Goal: Information Seeking & Learning: Check status

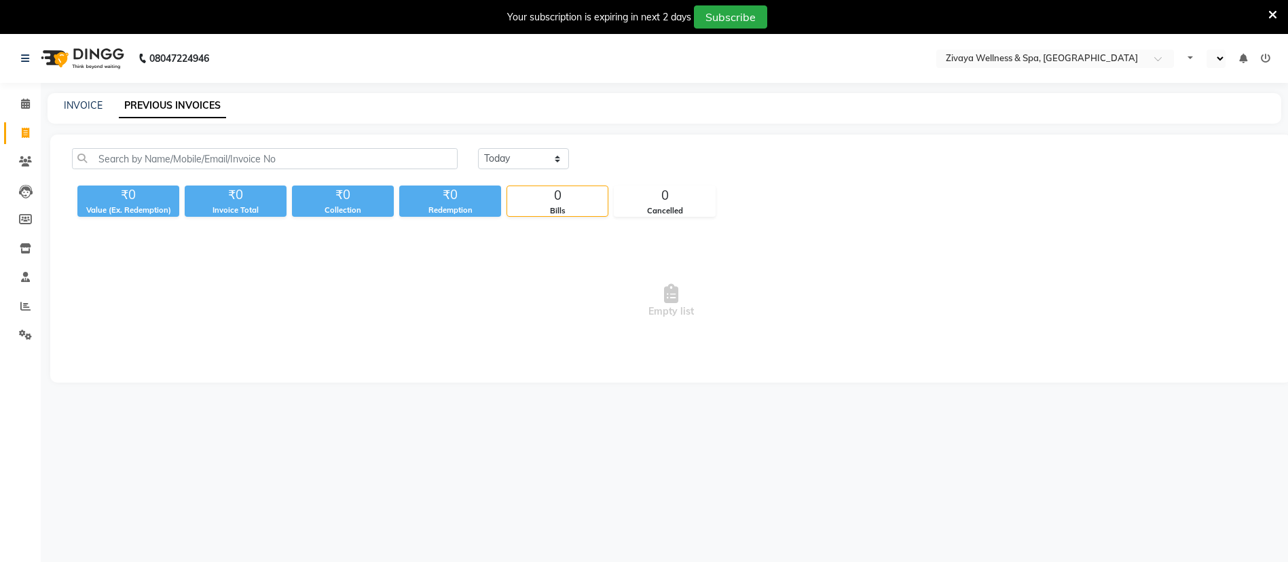
select select "en"
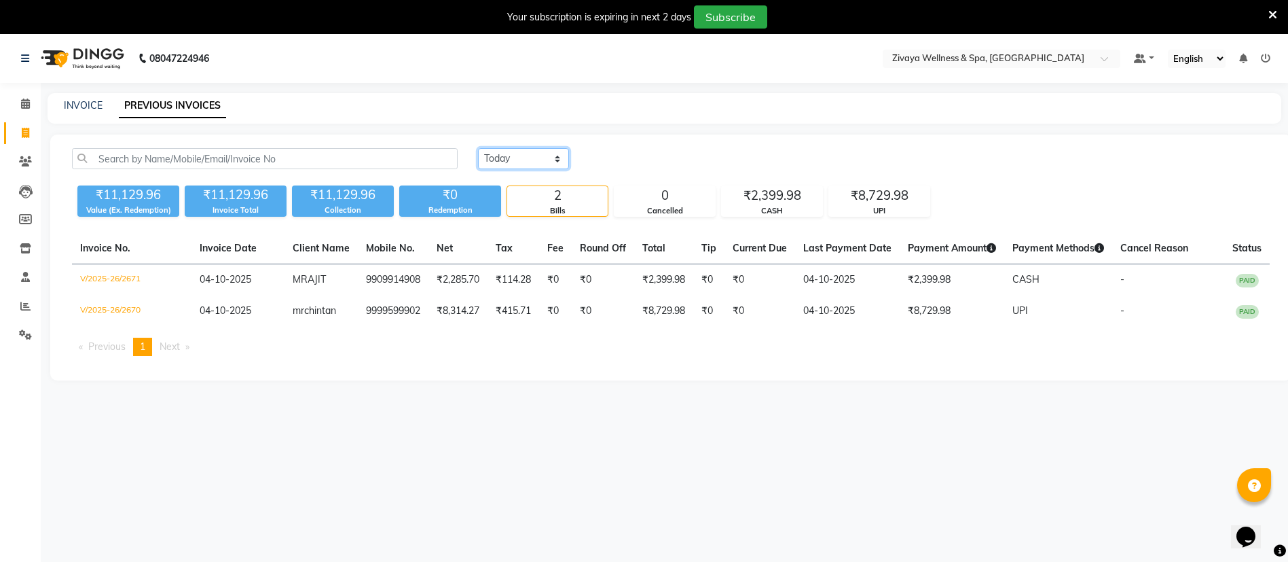
drag, startPoint x: 507, startPoint y: 156, endPoint x: 515, endPoint y: 167, distance: 14.0
click at [507, 156] on select "[DATE] [DATE] Custom Range" at bounding box center [523, 158] width 91 height 21
select select "range"
click at [478, 148] on select "[DATE] [DATE] Custom Range" at bounding box center [523, 158] width 91 height 21
click at [629, 150] on input "04-10-2025" at bounding box center [634, 158] width 95 height 19
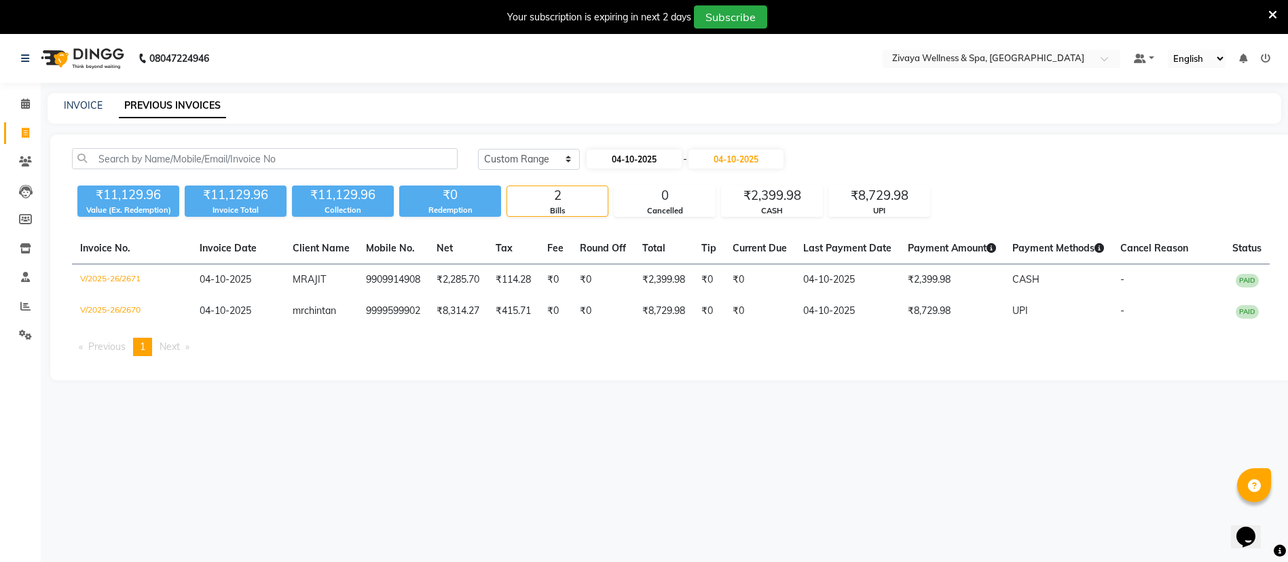
select select "10"
select select "2025"
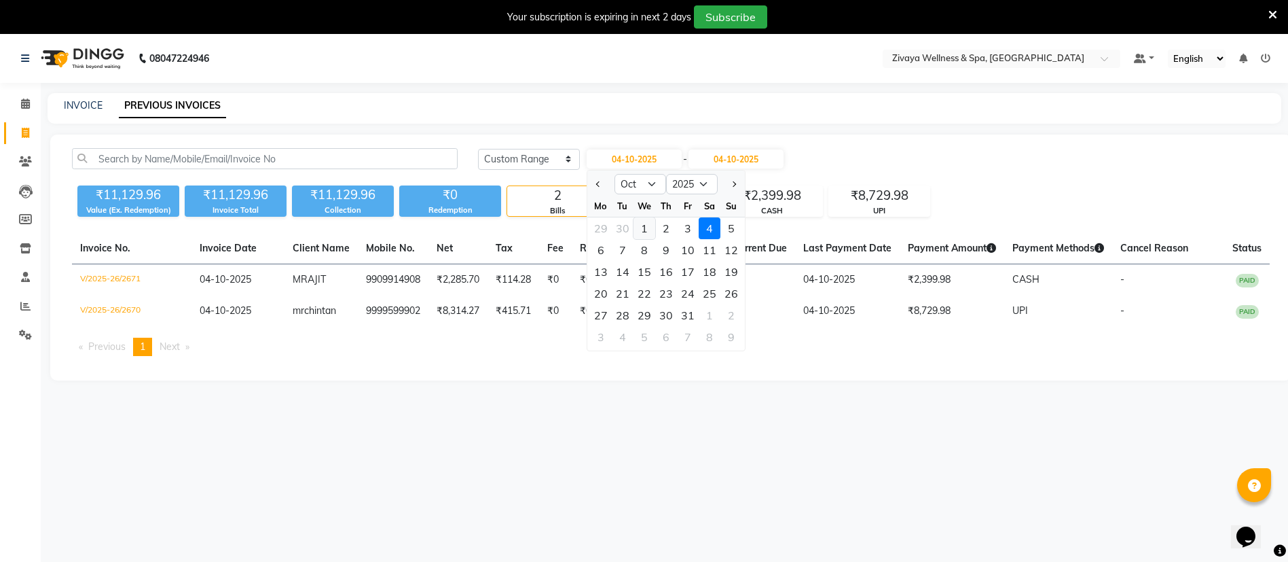
click at [641, 230] on div "1" at bounding box center [644, 228] width 22 height 22
type input "01-10-2025"
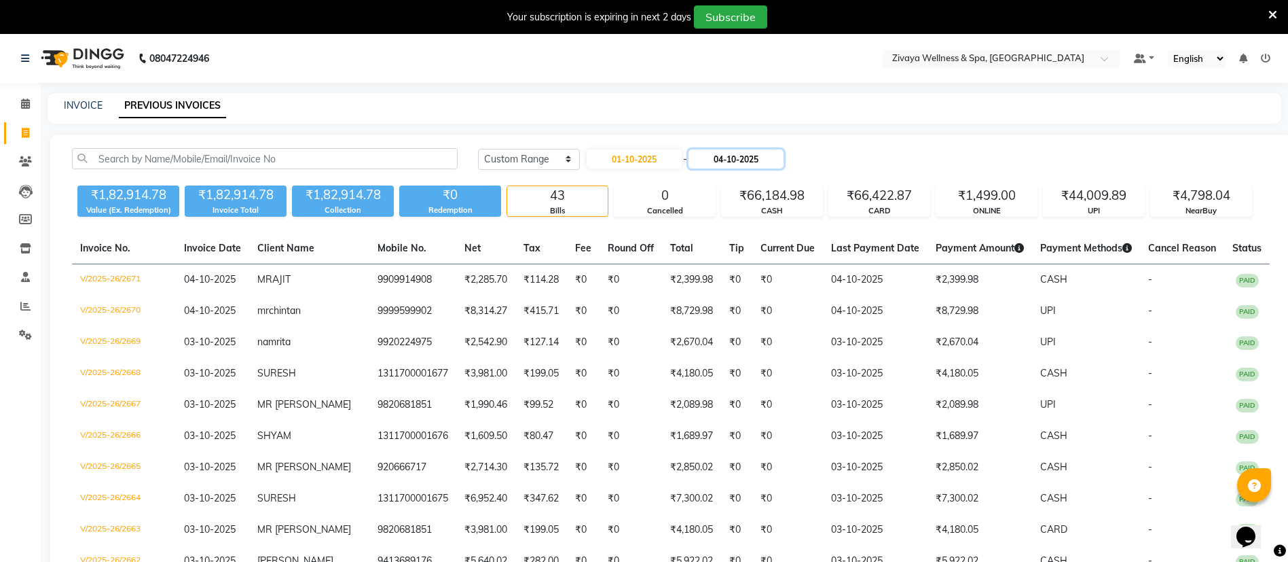
click at [757, 166] on input "04-10-2025" at bounding box center [735, 158] width 95 height 19
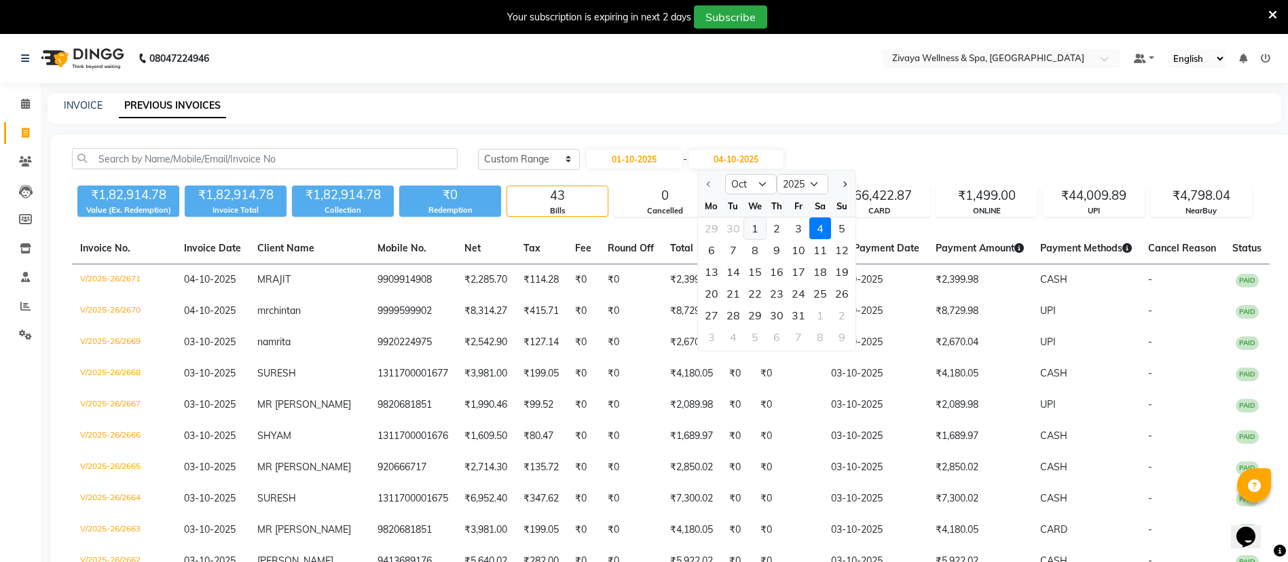
click at [757, 230] on div "1" at bounding box center [755, 228] width 22 height 22
type input "01-10-2025"
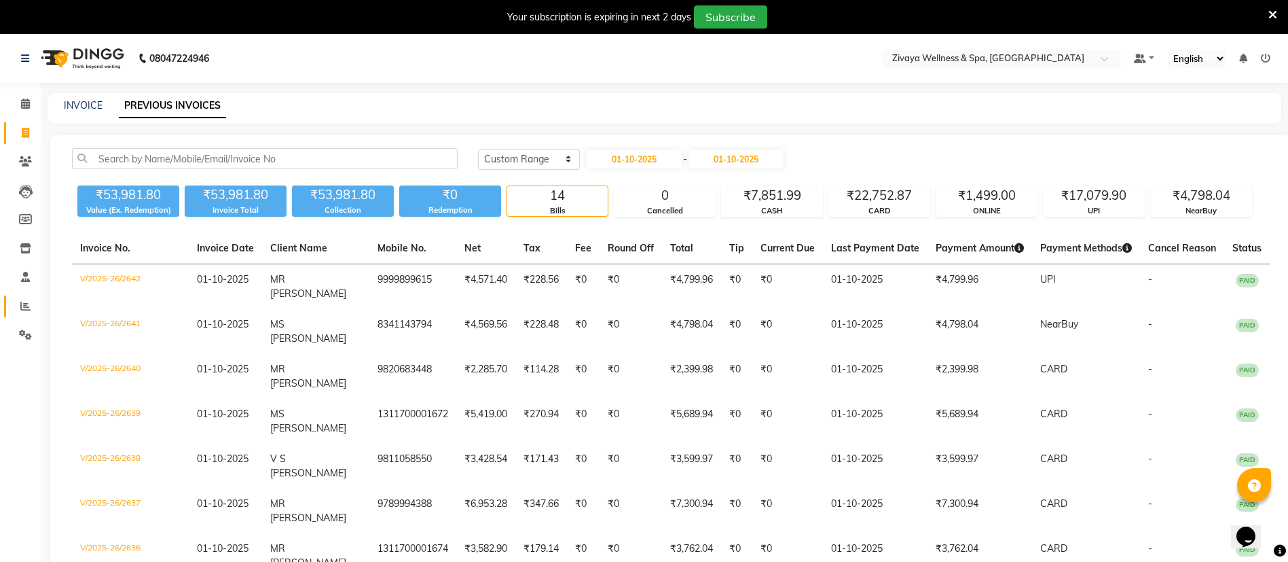
click at [26, 299] on li "Reports" at bounding box center [20, 306] width 41 height 29
click at [25, 299] on span at bounding box center [26, 307] width 24 height 16
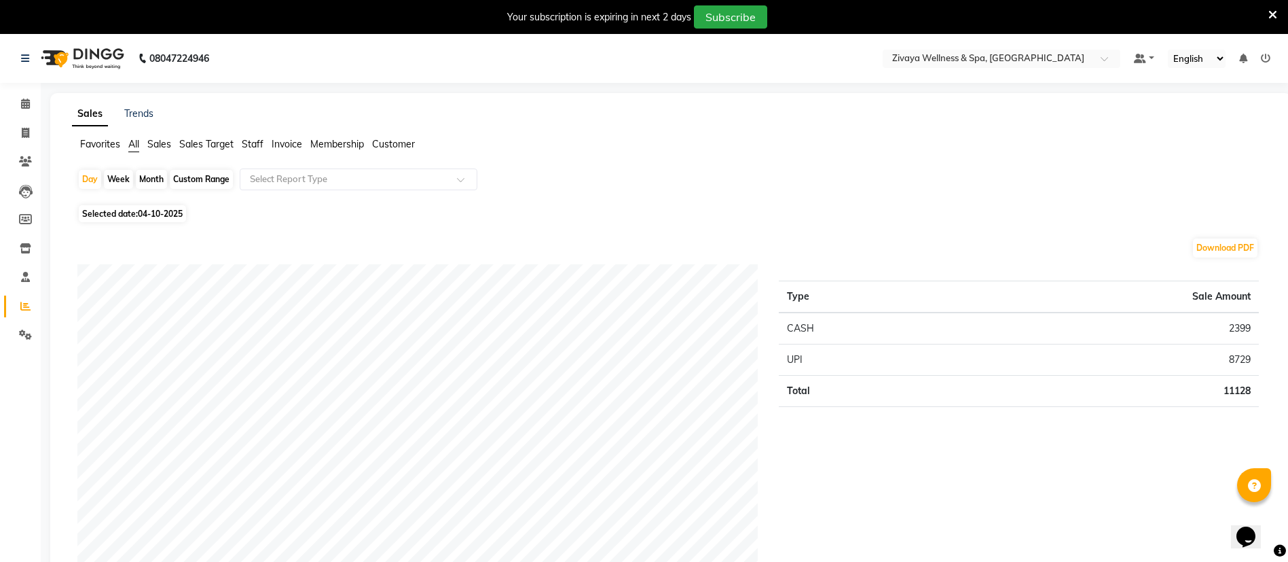
click at [166, 213] on span "04-10-2025" at bounding box center [160, 213] width 45 height 10
select select "10"
select select "2025"
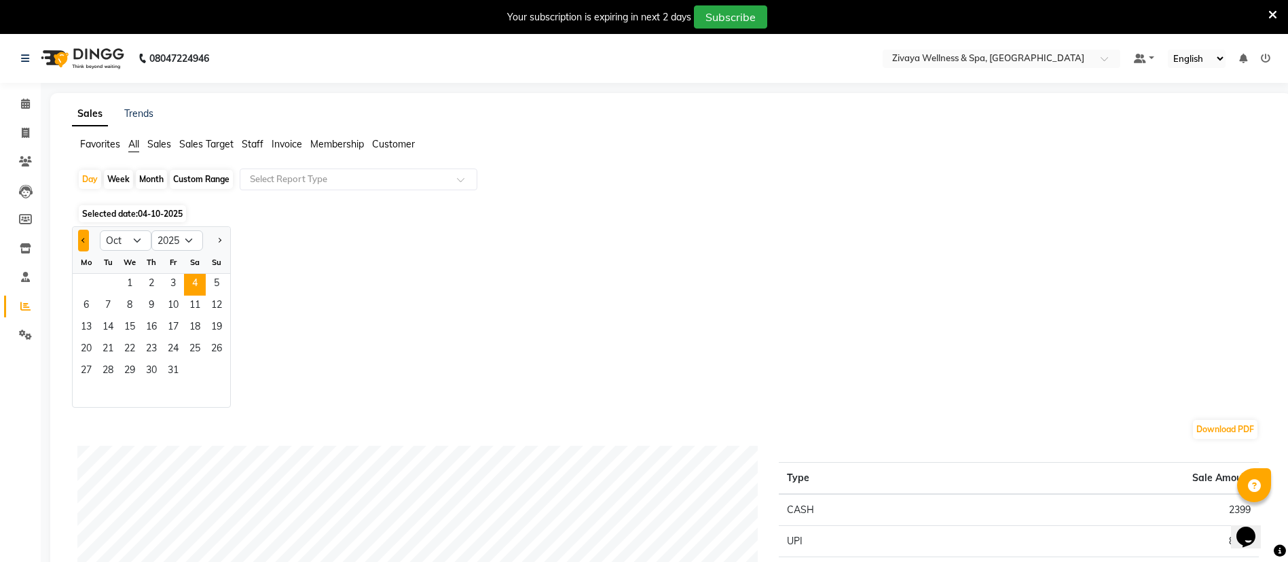
click at [81, 249] on button "Previous month" at bounding box center [83, 240] width 11 height 22
click at [445, 276] on div "Jan Feb Mar Apr May Jun Jul Aug Sep Oct Nov Dec 2015 2016 2017 2018 2019 2020 2…" at bounding box center [671, 316] width 1198 height 181
click at [80, 229] on button "Previous month" at bounding box center [83, 240] width 11 height 22
select select "8"
click at [210, 344] on span "24" at bounding box center [217, 350] width 22 height 22
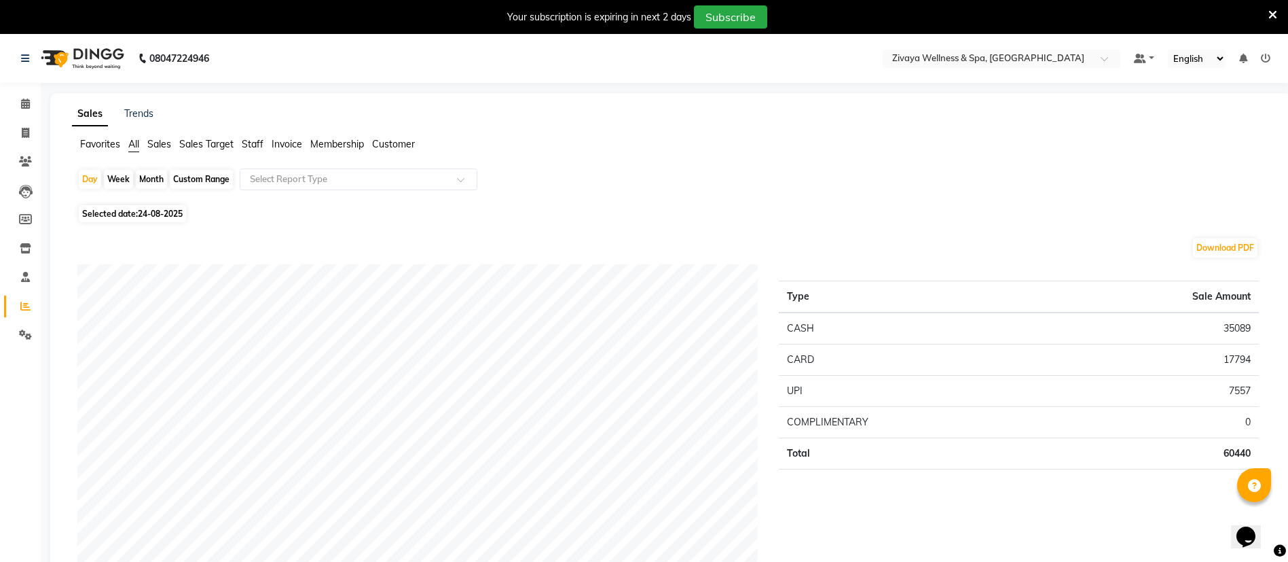
drag, startPoint x: 103, startPoint y: 235, endPoint x: 102, endPoint y: 223, distance: 12.2
click at [106, 215] on span "Selected date: 24-08-2025" at bounding box center [132, 213] width 107 height 17
select select "8"
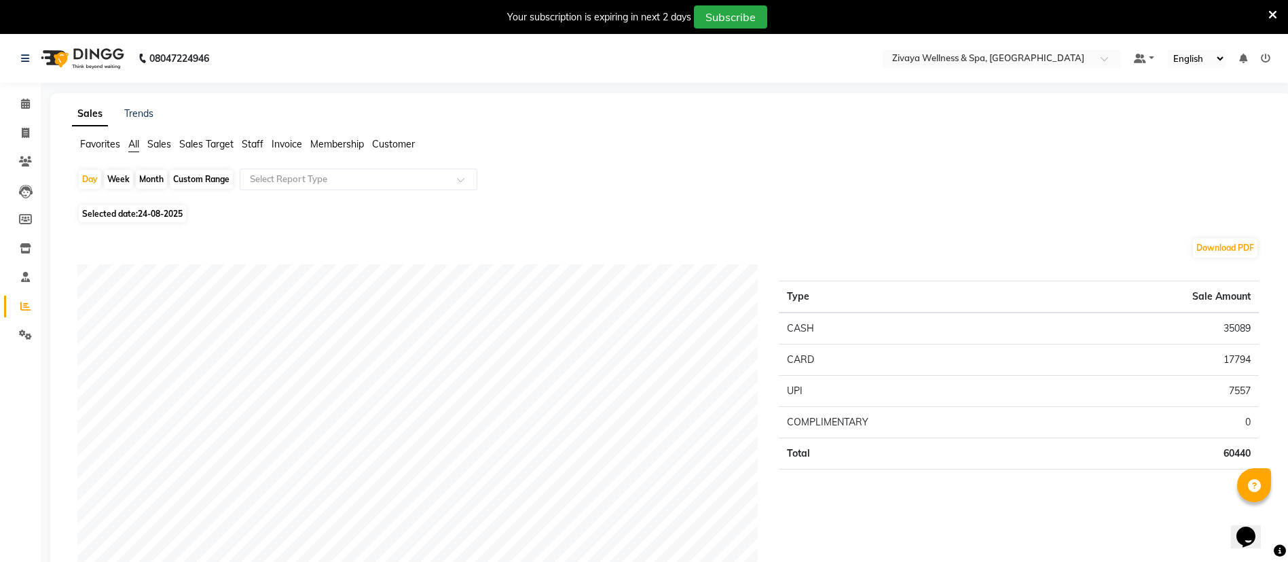
select select "2025"
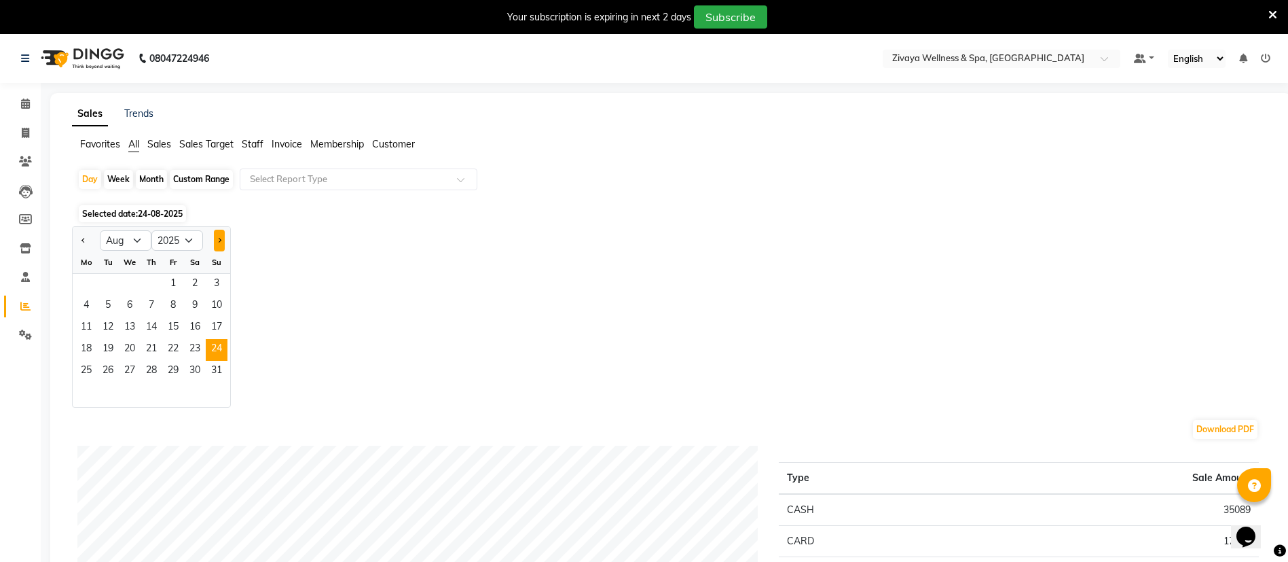
click at [219, 239] on span "Next month" at bounding box center [219, 239] width 5 height 5
select select "9"
click at [133, 345] on span "24" at bounding box center [130, 350] width 22 height 22
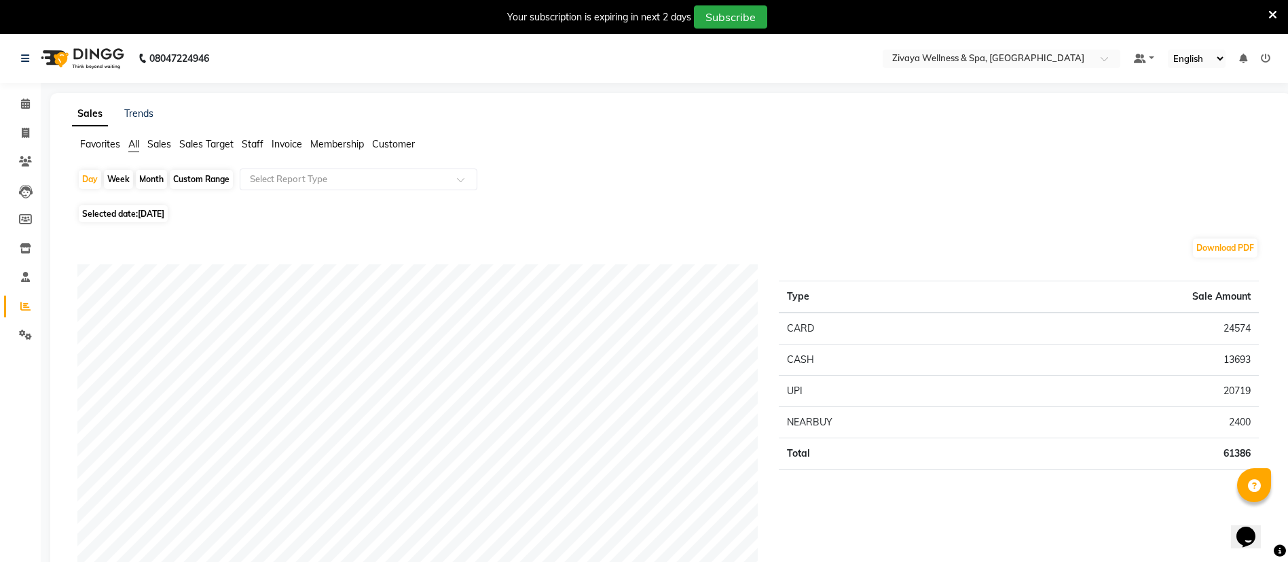
click at [1224, 392] on td "20719" at bounding box center [1127, 390] width 263 height 31
drag, startPoint x: 1215, startPoint y: 394, endPoint x: 1265, endPoint y: 397, distance: 50.3
click at [1261, 397] on div "Type Sale Amount CARD 24574 CASH 13693 UPI 20719 NEARBUY 2400 Total 61386" at bounding box center [1019, 454] width 501 height 380
click at [1268, 395] on div "Type Sale Amount CARD 24574 CASH 13693 UPI 20719 NEARBUY 2400 Total 61386" at bounding box center [1019, 454] width 501 height 380
click at [31, 137] on span at bounding box center [26, 134] width 24 height 16
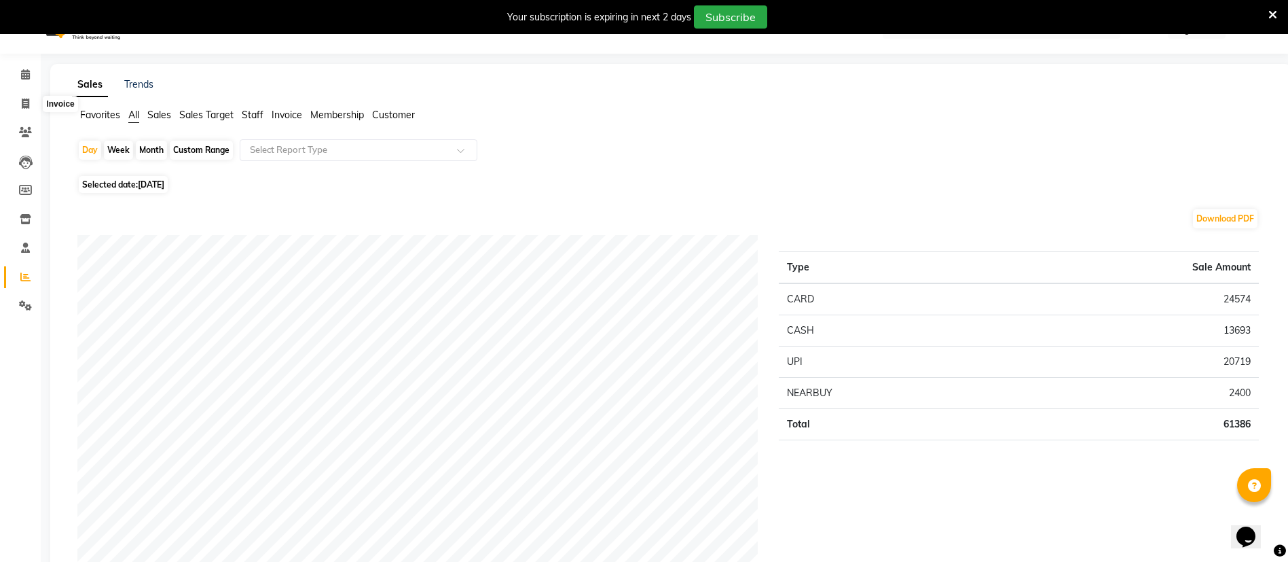
select select "7070"
select select "service"
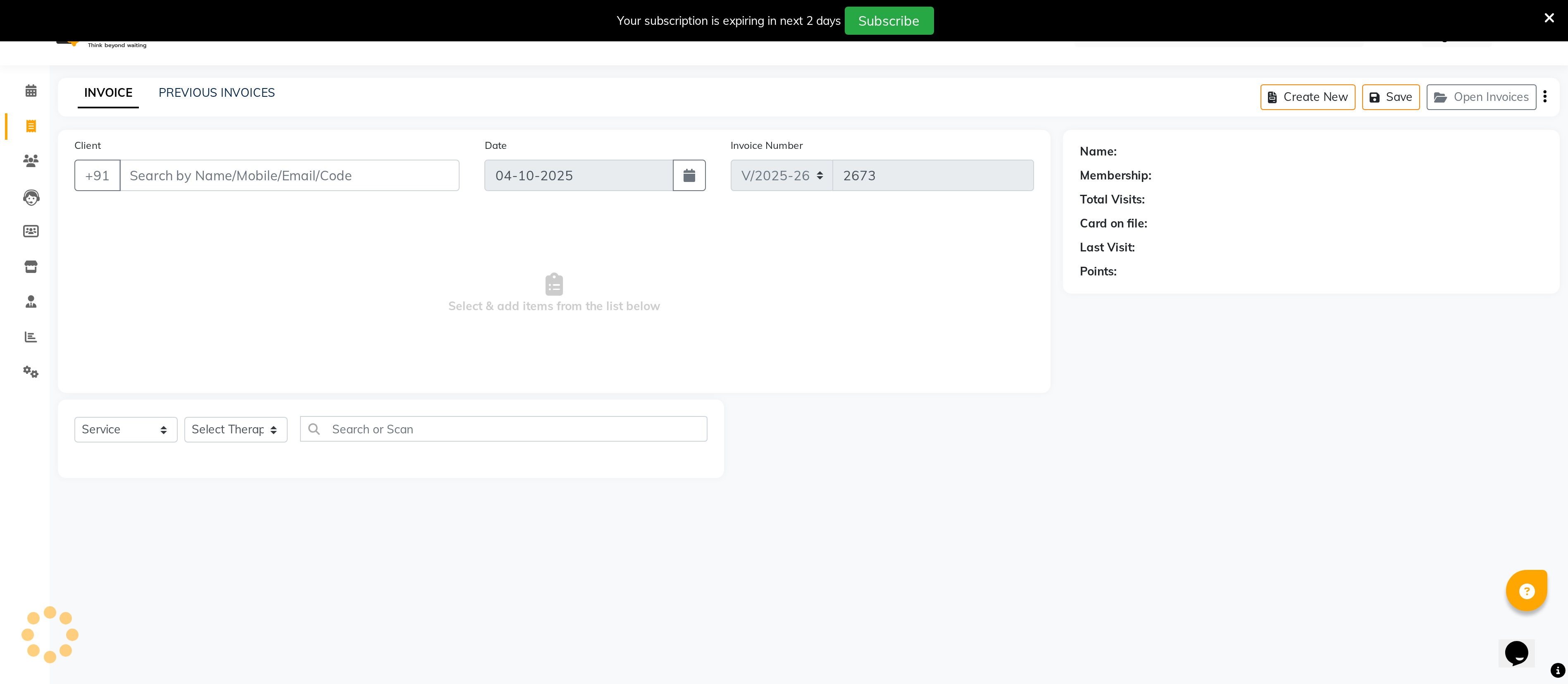
scroll to position [21, 0]
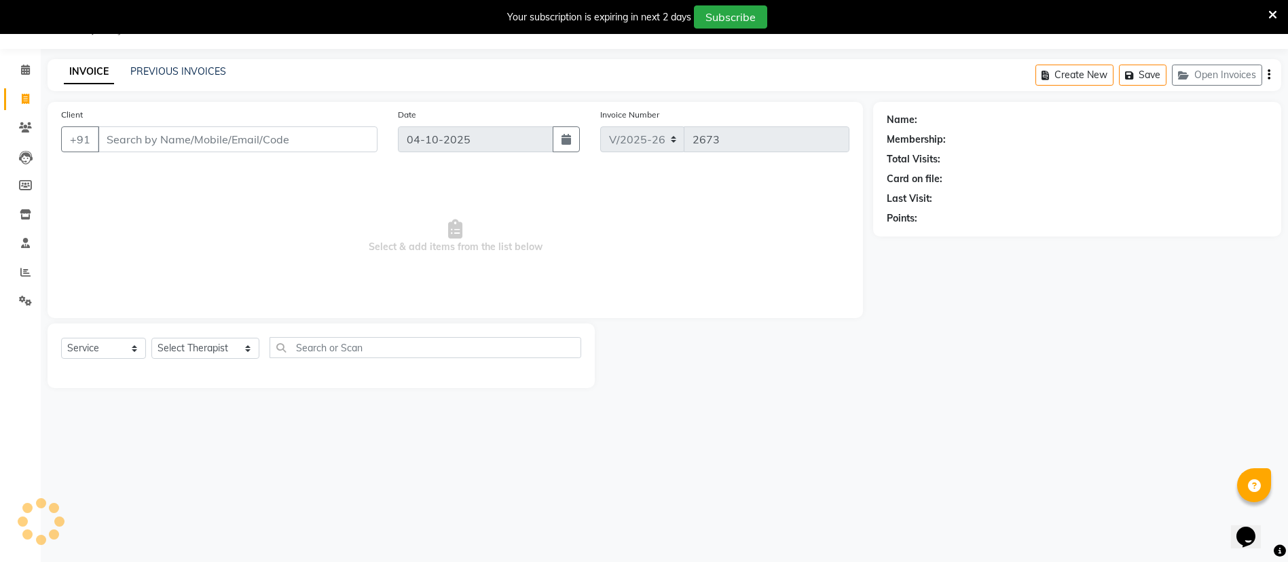
click at [221, 79] on div "INVOICE PREVIOUS INVOICES" at bounding box center [145, 73] width 195 height 16
click at [208, 71] on link "PREVIOUS INVOICES" at bounding box center [178, 71] width 96 height 12
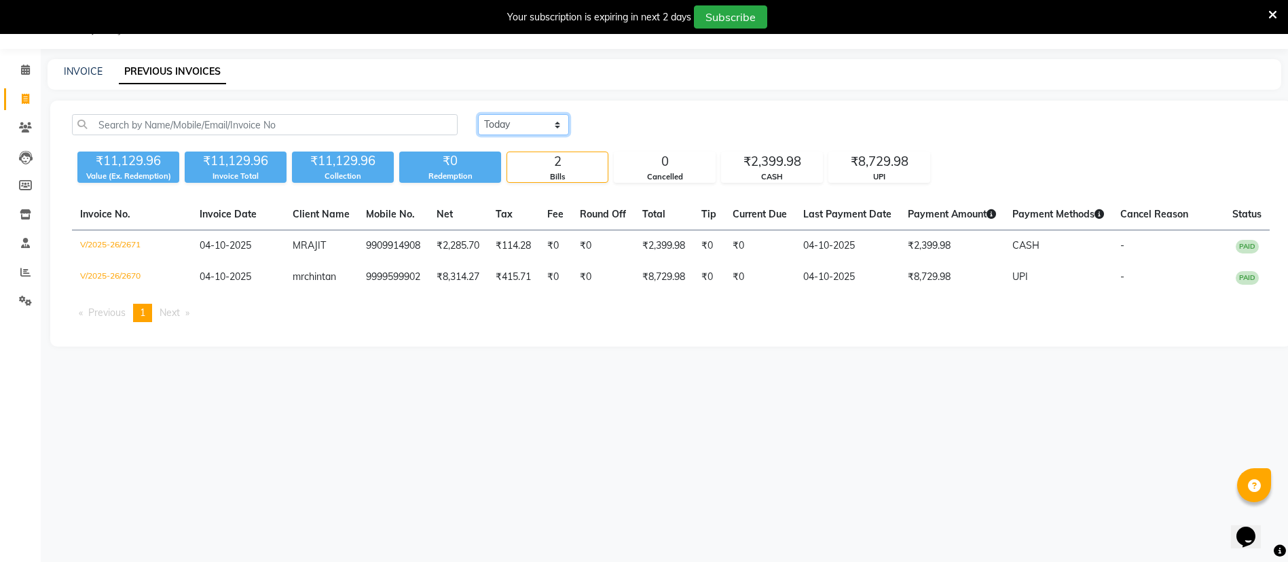
click at [501, 136] on div "[DATE] [DATE] Custom Range" at bounding box center [874, 130] width 812 height 32
select select "range"
click at [478, 114] on select "[DATE] [DATE] Custom Range" at bounding box center [523, 124] width 91 height 21
click at [621, 122] on input "04-10-2025" at bounding box center [634, 124] width 95 height 19
select select "10"
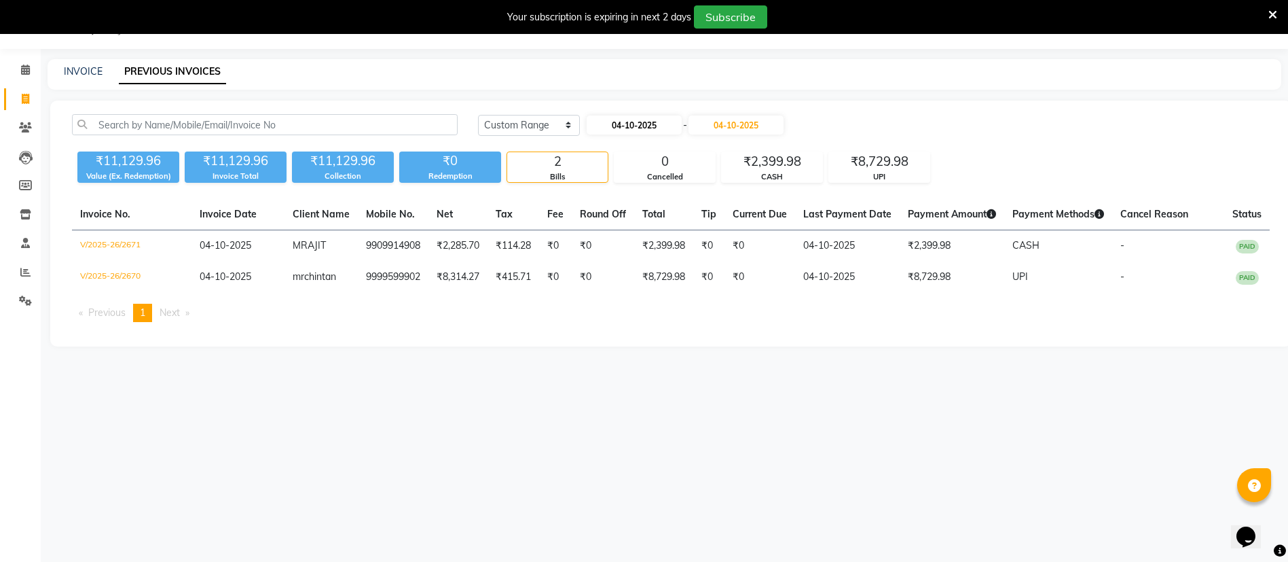
select select "2025"
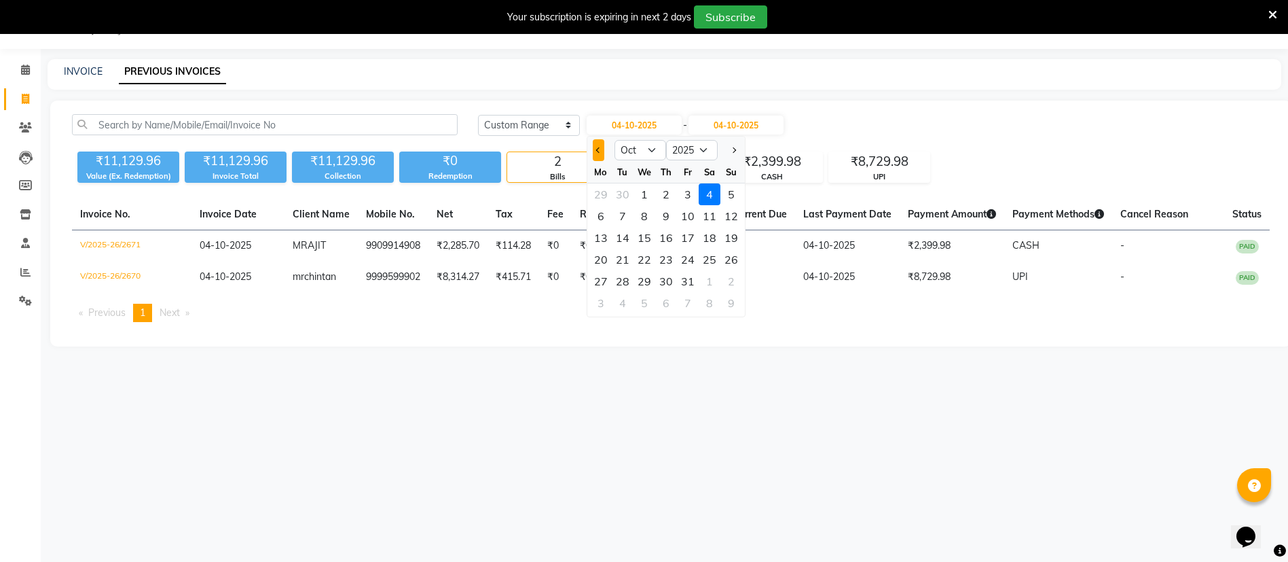
click at [597, 152] on button "Previous month" at bounding box center [599, 150] width 12 height 22
select select "9"
click at [650, 257] on div "24" at bounding box center [644, 260] width 22 height 22
type input "[DATE]"
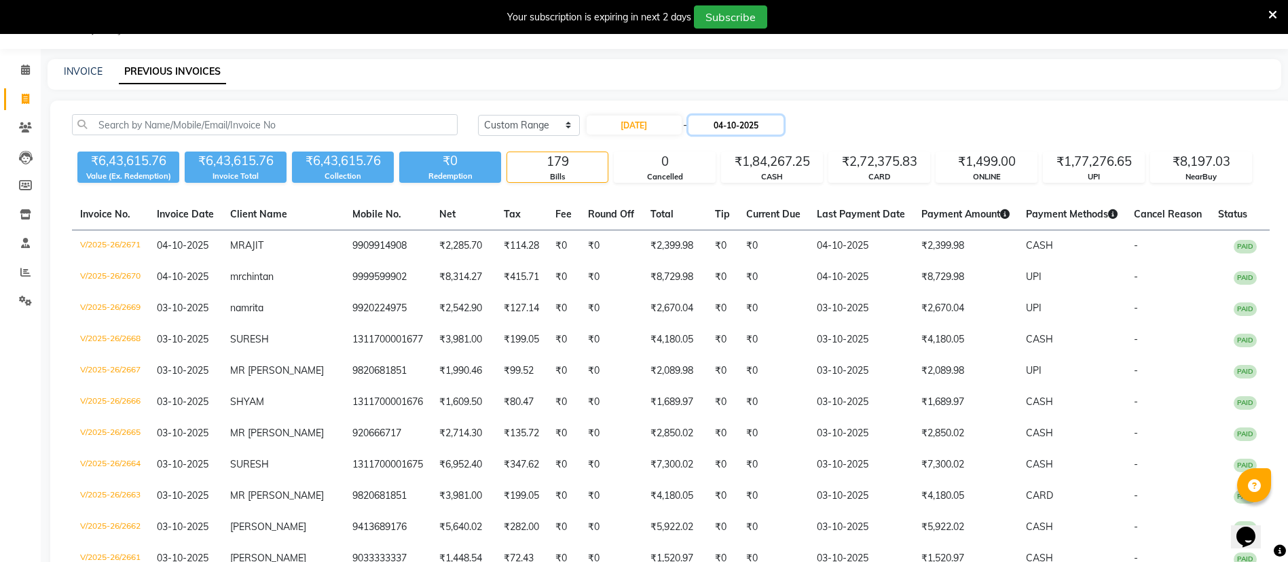
click at [726, 126] on input "04-10-2025" at bounding box center [735, 124] width 95 height 19
select select "10"
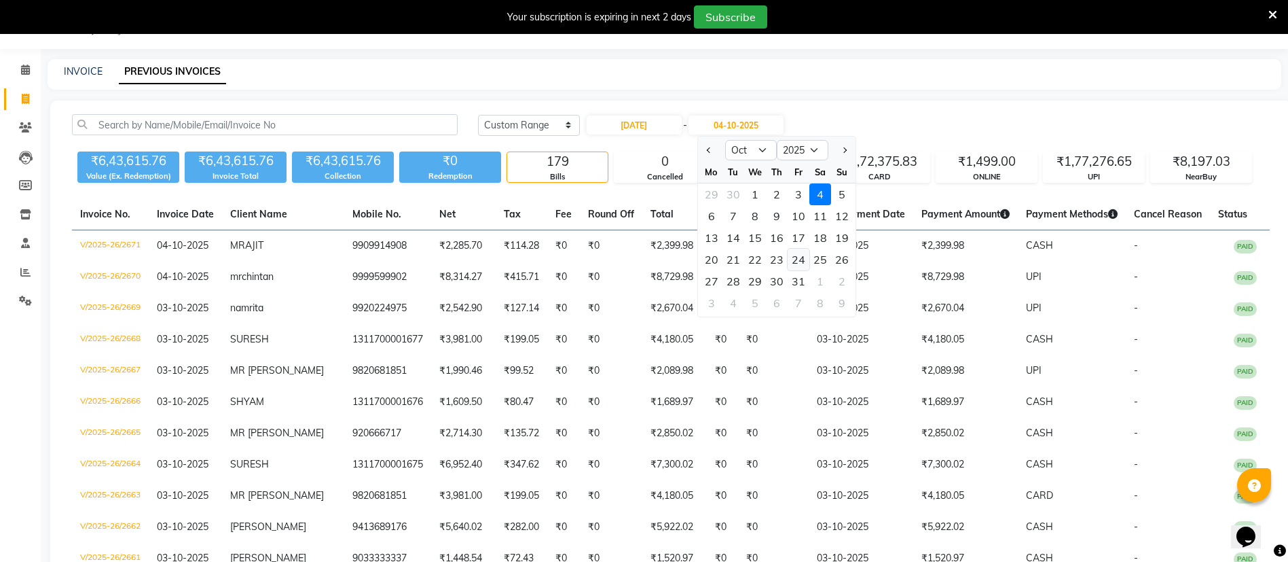
click at [800, 261] on div "24" at bounding box center [799, 260] width 22 height 22
type input "[DATE]"
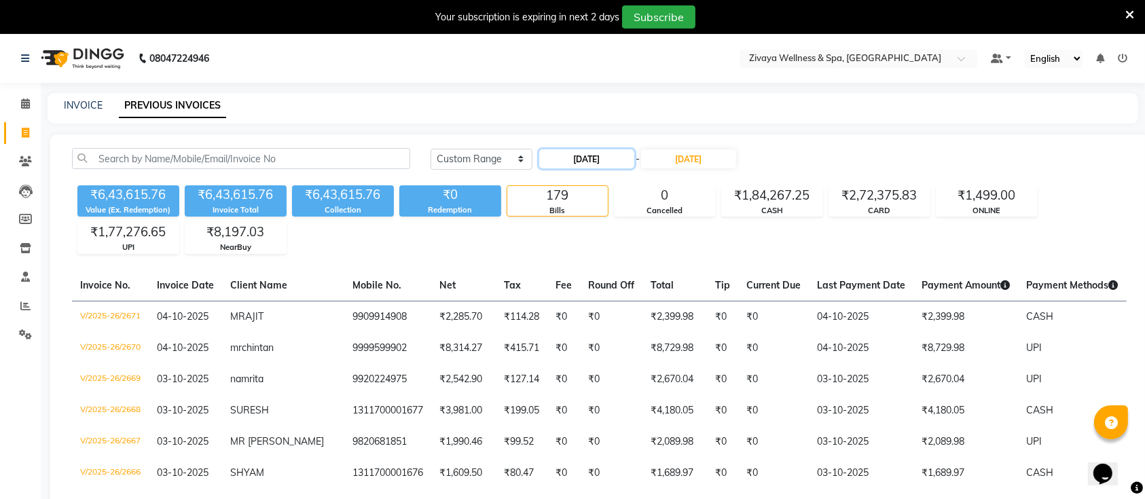
click at [613, 151] on input "[DATE]" at bounding box center [586, 158] width 95 height 19
select select "9"
select select "2025"
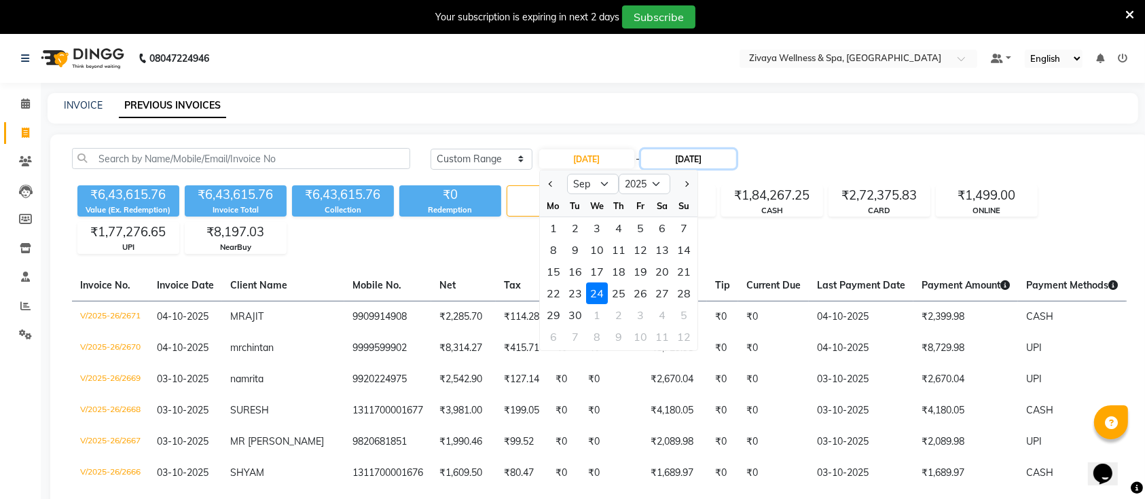
click at [694, 158] on input "[DATE]" at bounding box center [688, 158] width 95 height 19
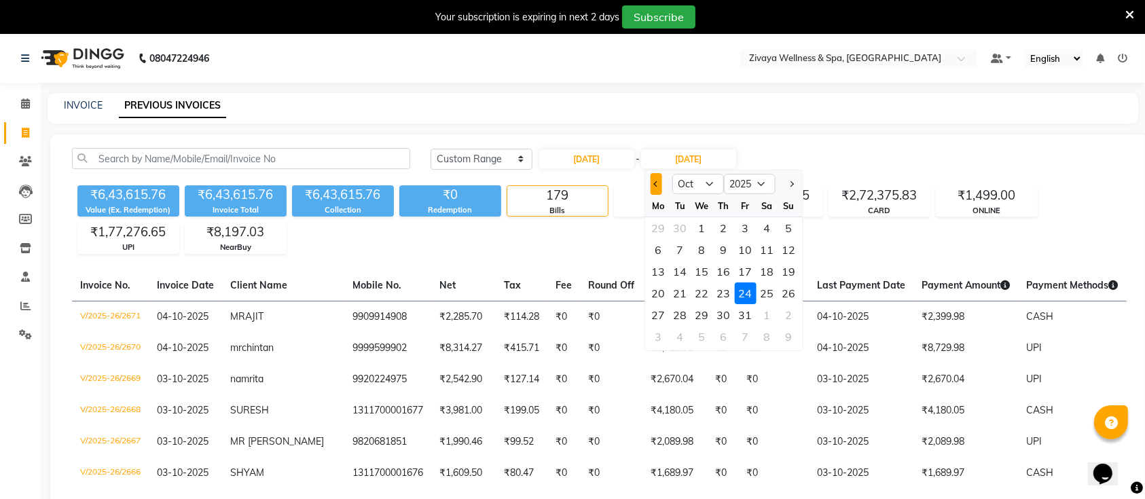
click at [657, 187] on button "Previous month" at bounding box center [656, 184] width 12 height 22
select select "9"
click at [699, 295] on div "24" at bounding box center [702, 293] width 22 height 22
type input "[DATE]"
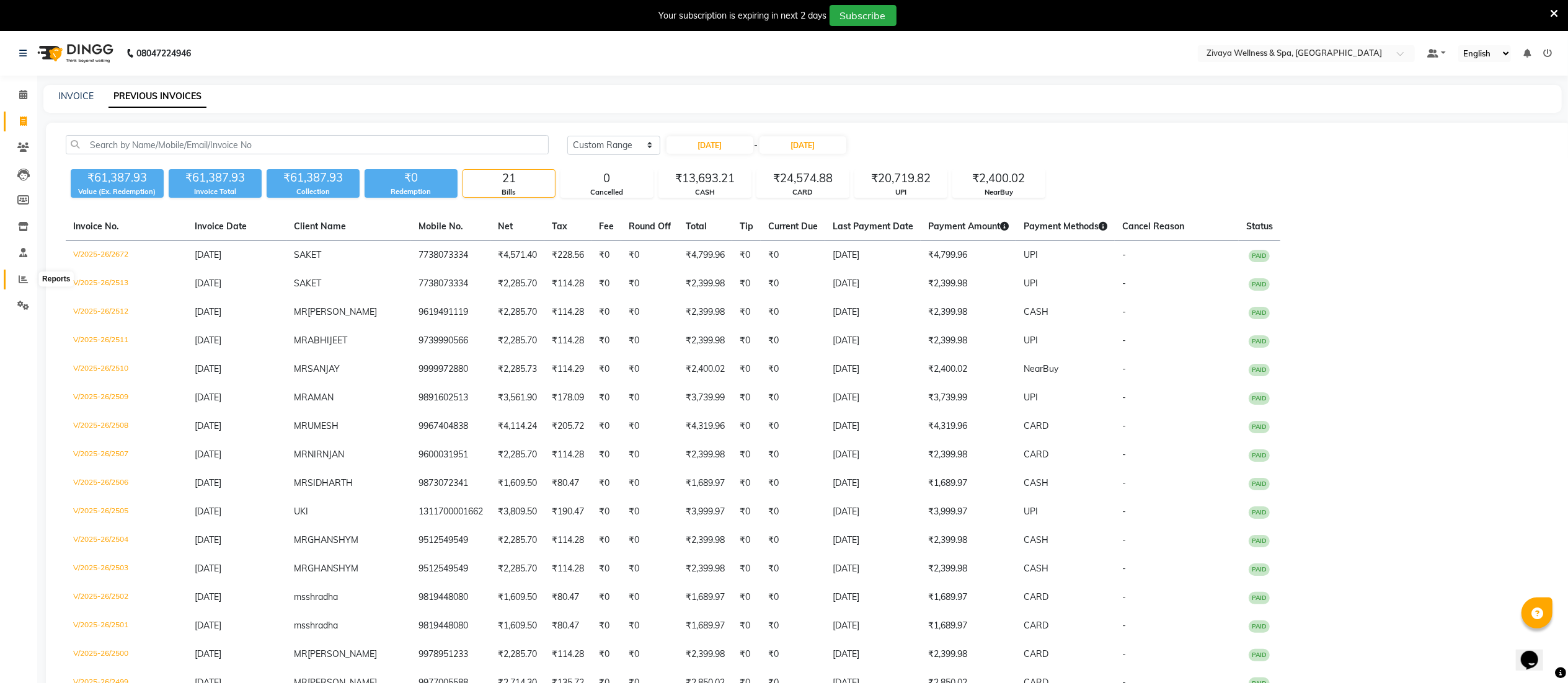
click at [26, 283] on icon at bounding box center [23, 279] width 9 height 9
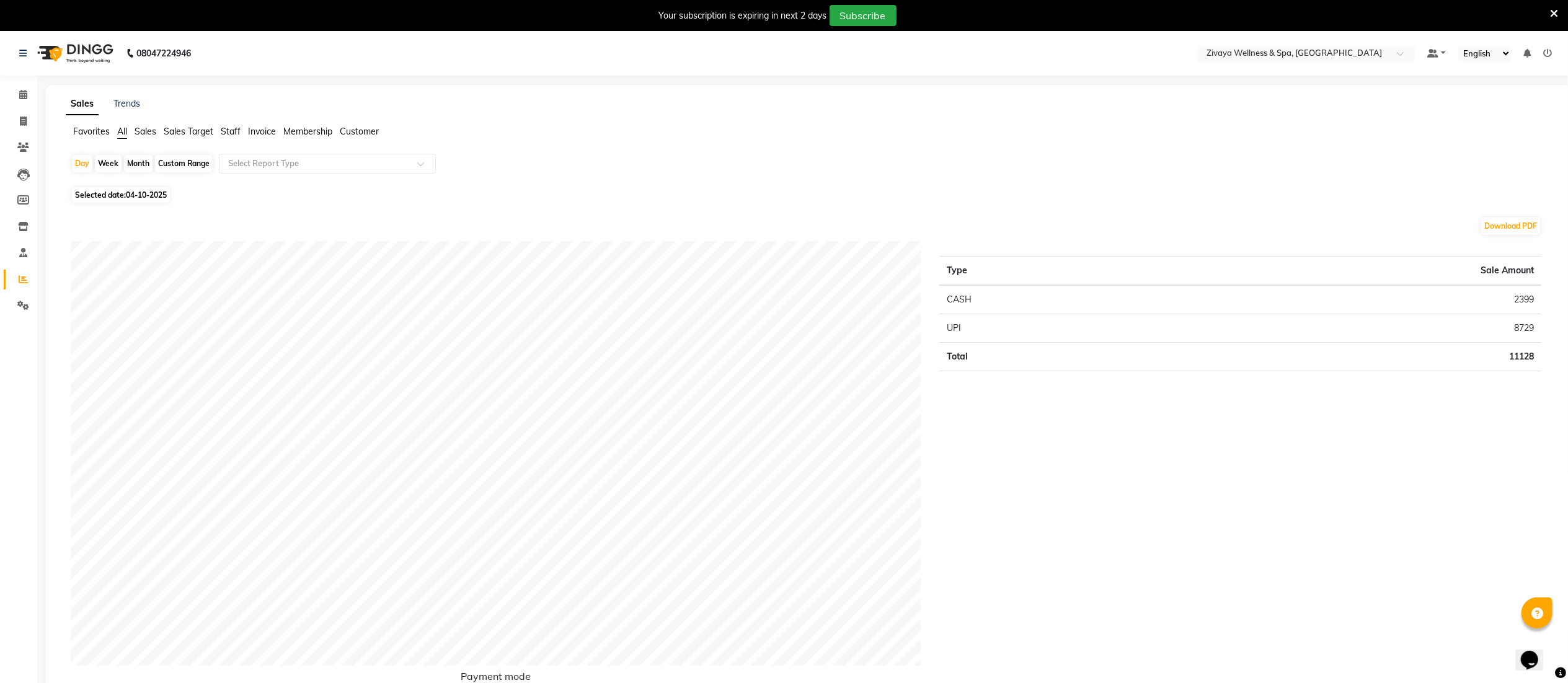
click at [134, 195] on span "04-10-2025" at bounding box center [146, 194] width 41 height 9
select select "10"
select select "2025"
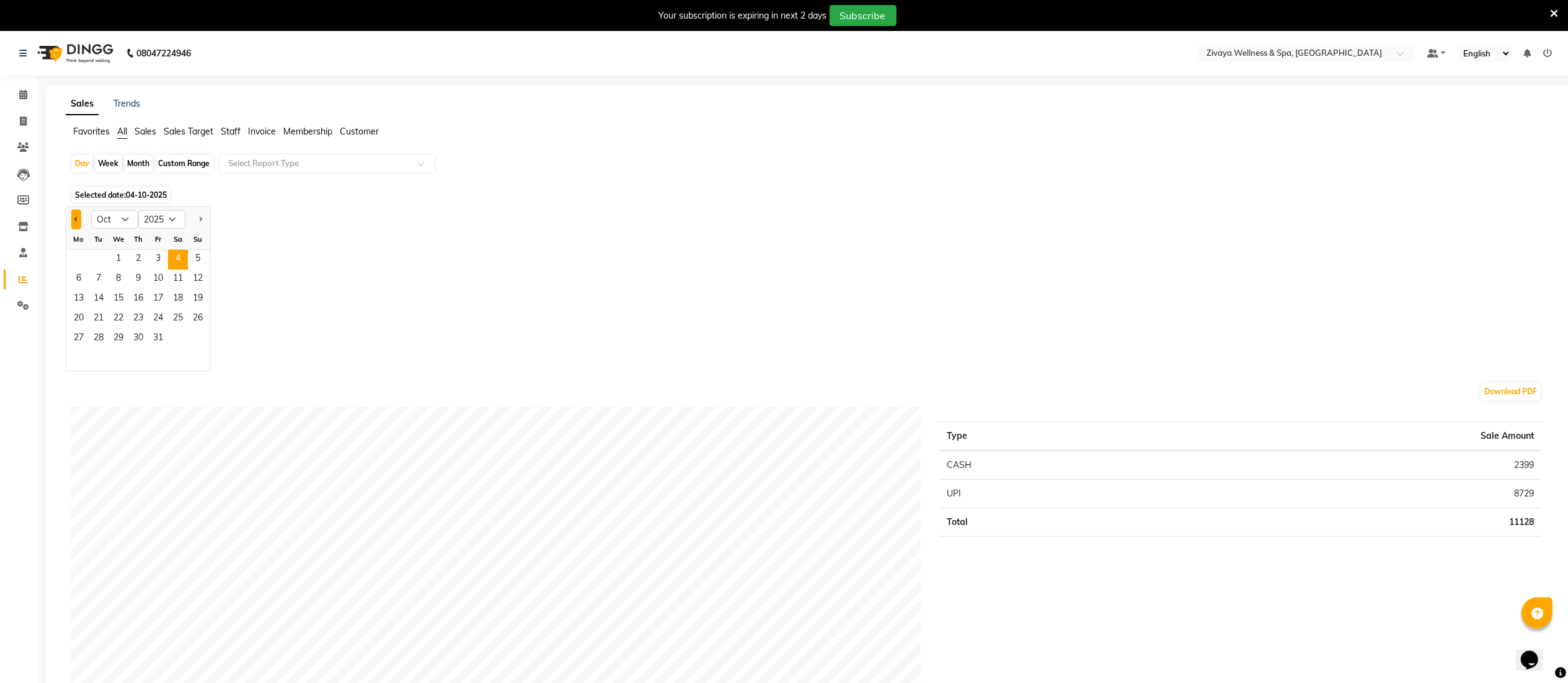
click at [80, 215] on button "Previous month" at bounding box center [76, 219] width 10 height 20
select select "9"
click at [112, 322] on span "24" at bounding box center [119, 320] width 20 height 20
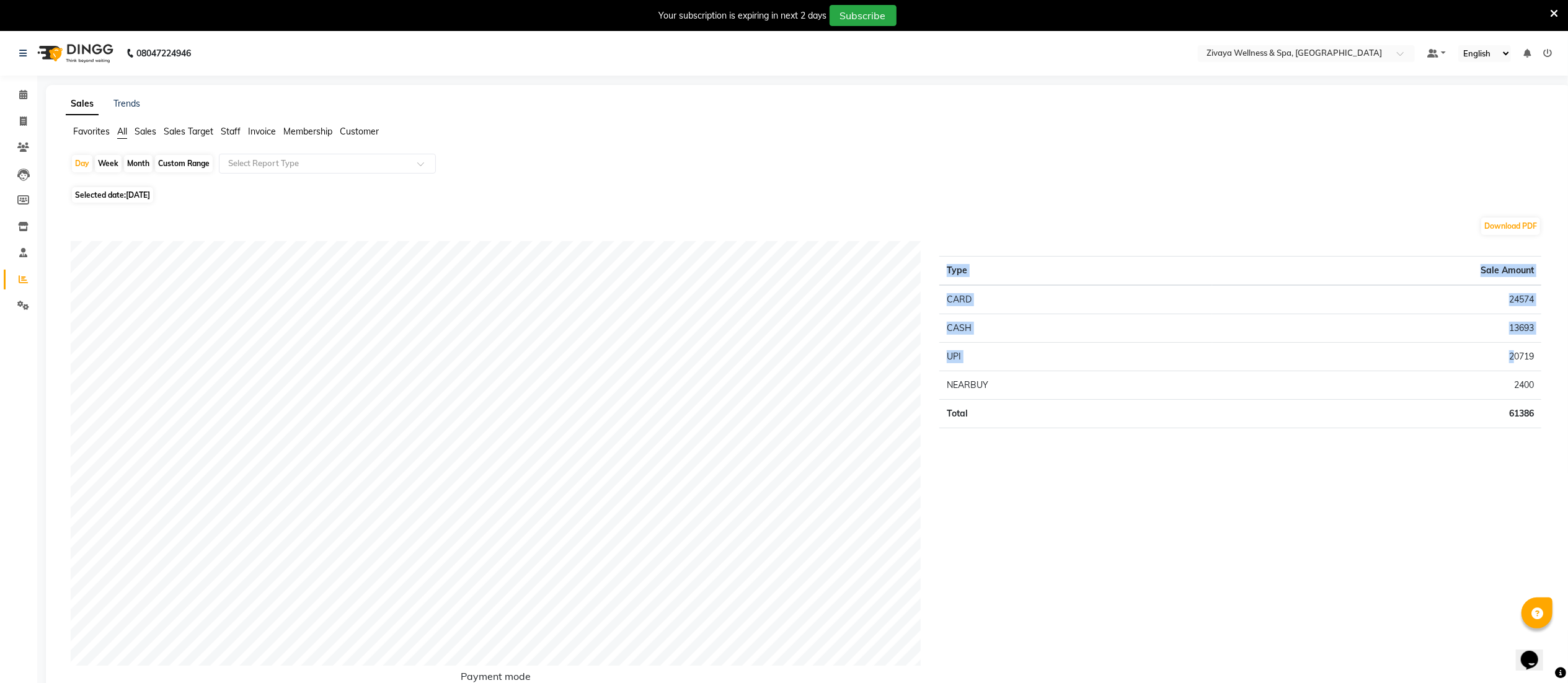
drag, startPoint x: 1514, startPoint y: 359, endPoint x: 1563, endPoint y: 358, distance: 49.0
click at [1190, 371] on td "20719" at bounding box center [1376, 356] width 330 height 28
click at [1190, 353] on td "20719" at bounding box center [1376, 356] width 330 height 28
drag, startPoint x: 1501, startPoint y: 354, endPoint x: 1576, endPoint y: 354, distance: 75.0
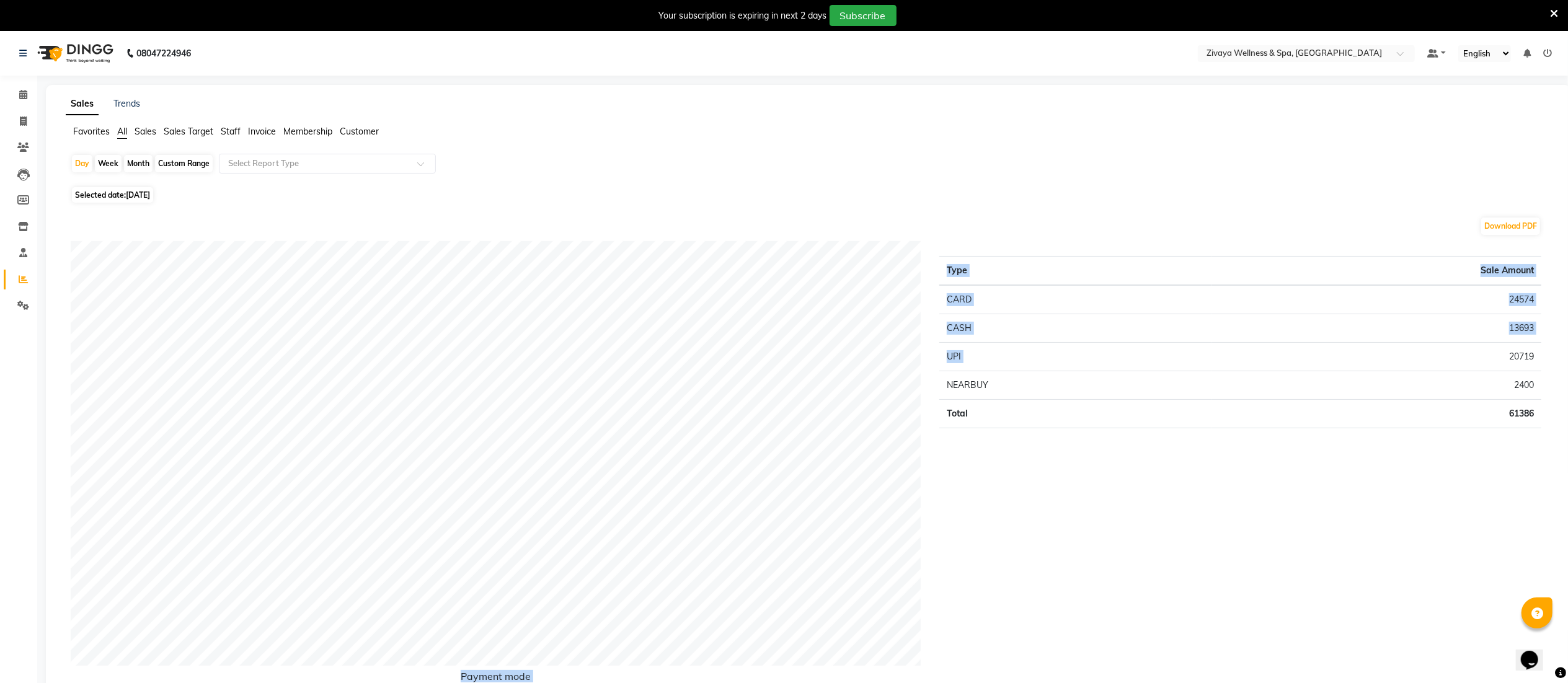
click at [1190, 354] on html "08047224946 Select Location × Zivaya Wellness & Spa, Ahmedabad Airport Default …" at bounding box center [784, 342] width 1568 height 683
click at [1190, 385] on td "2400" at bounding box center [1376, 385] width 330 height 28
drag, startPoint x: 1548, startPoint y: 352, endPoint x: 1525, endPoint y: 349, distance: 23.2
click at [1190, 349] on div "Type Sale Amount CARD 24574 CASH 13693 UPI 20719 NEARBUY 2400 Total 61386" at bounding box center [1240, 471] width 621 height 461
click at [1190, 356] on div "Type Sale Amount CARD 24574 CASH 13693 UPI 20719 NEARBUY 2400 Total 61386" at bounding box center [1240, 471] width 621 height 461
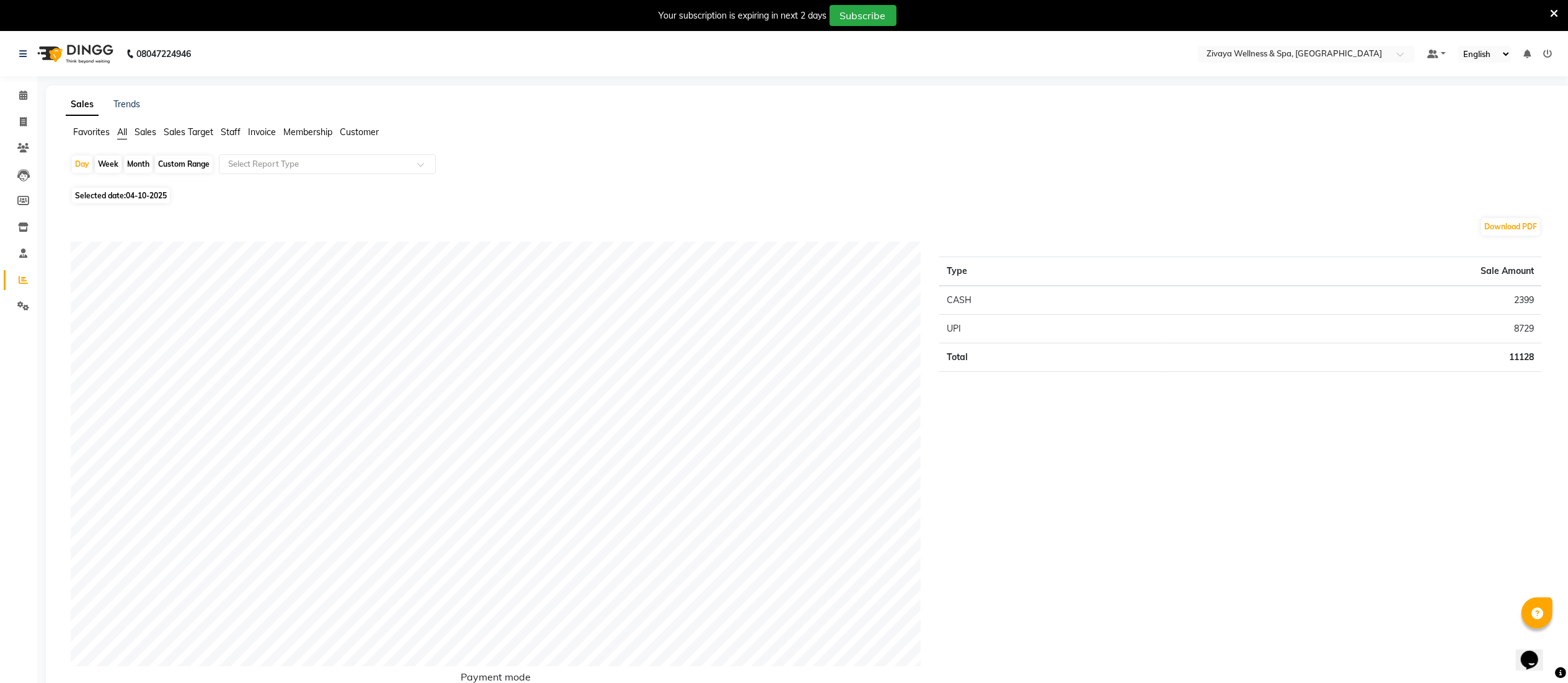
click at [191, 163] on div "Custom Range" at bounding box center [184, 163] width 58 height 17
select select "10"
select select "2025"
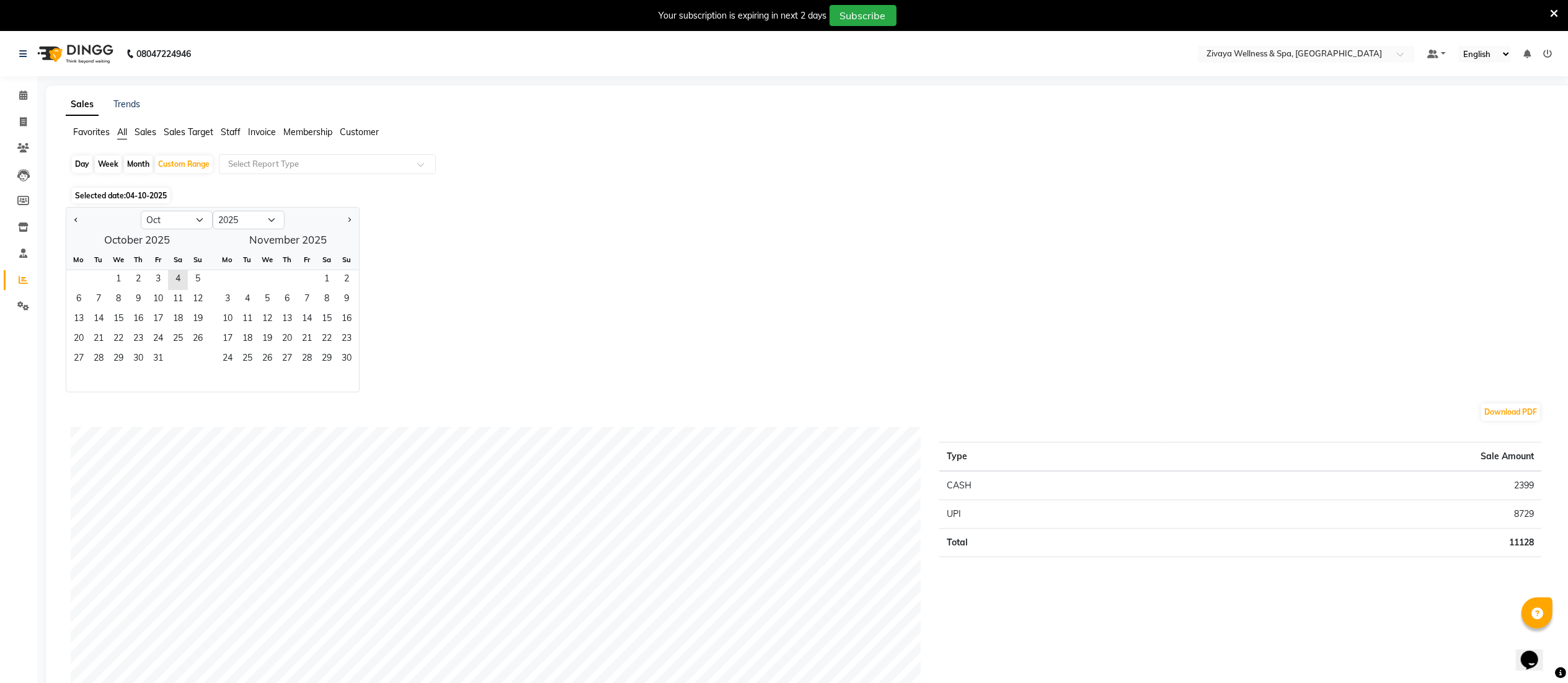
click at [69, 215] on div at bounding box center [103, 220] width 74 height 20
click at [79, 161] on div "Day" at bounding box center [82, 163] width 20 height 17
select select "10"
select select "2025"
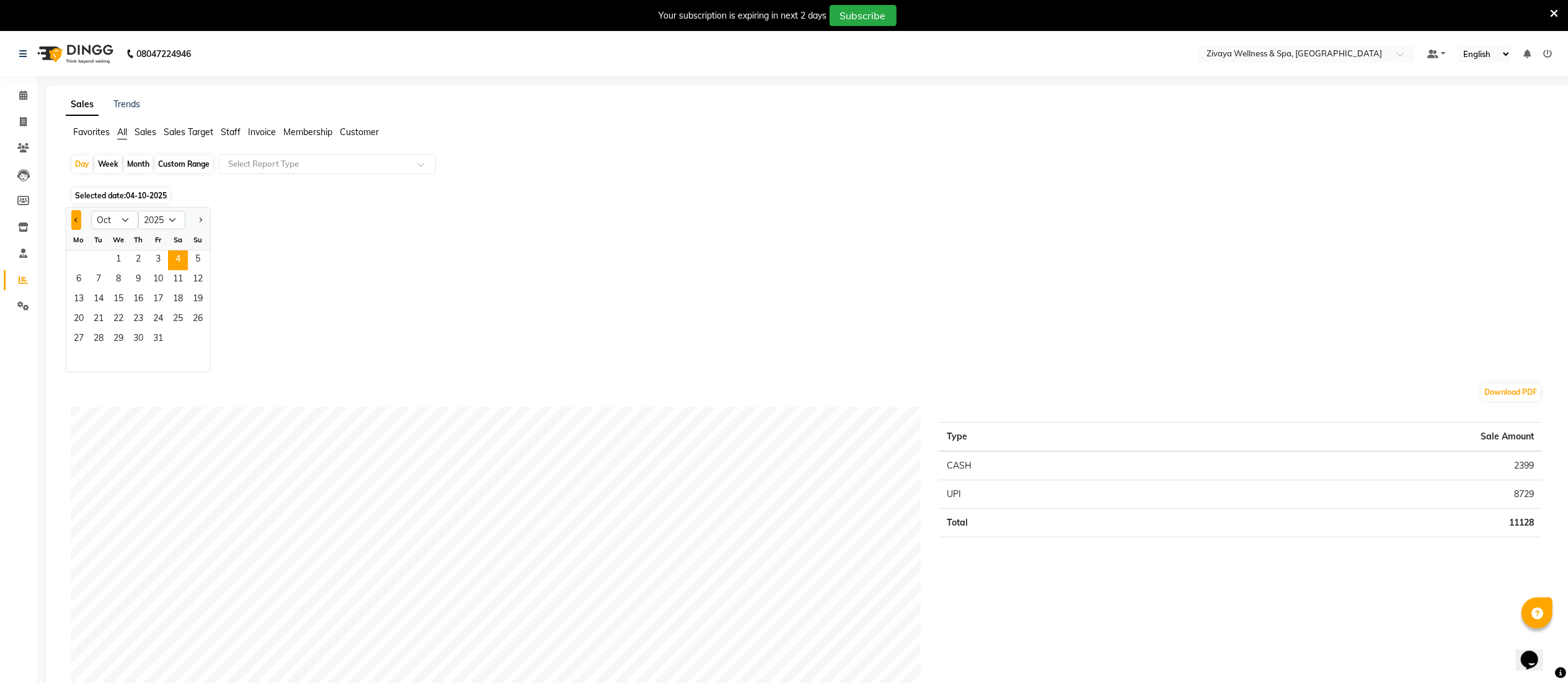
click at [78, 215] on button "Previous month" at bounding box center [76, 220] width 10 height 20
select select "9"
click at [115, 309] on span "17" at bounding box center [119, 300] width 20 height 20
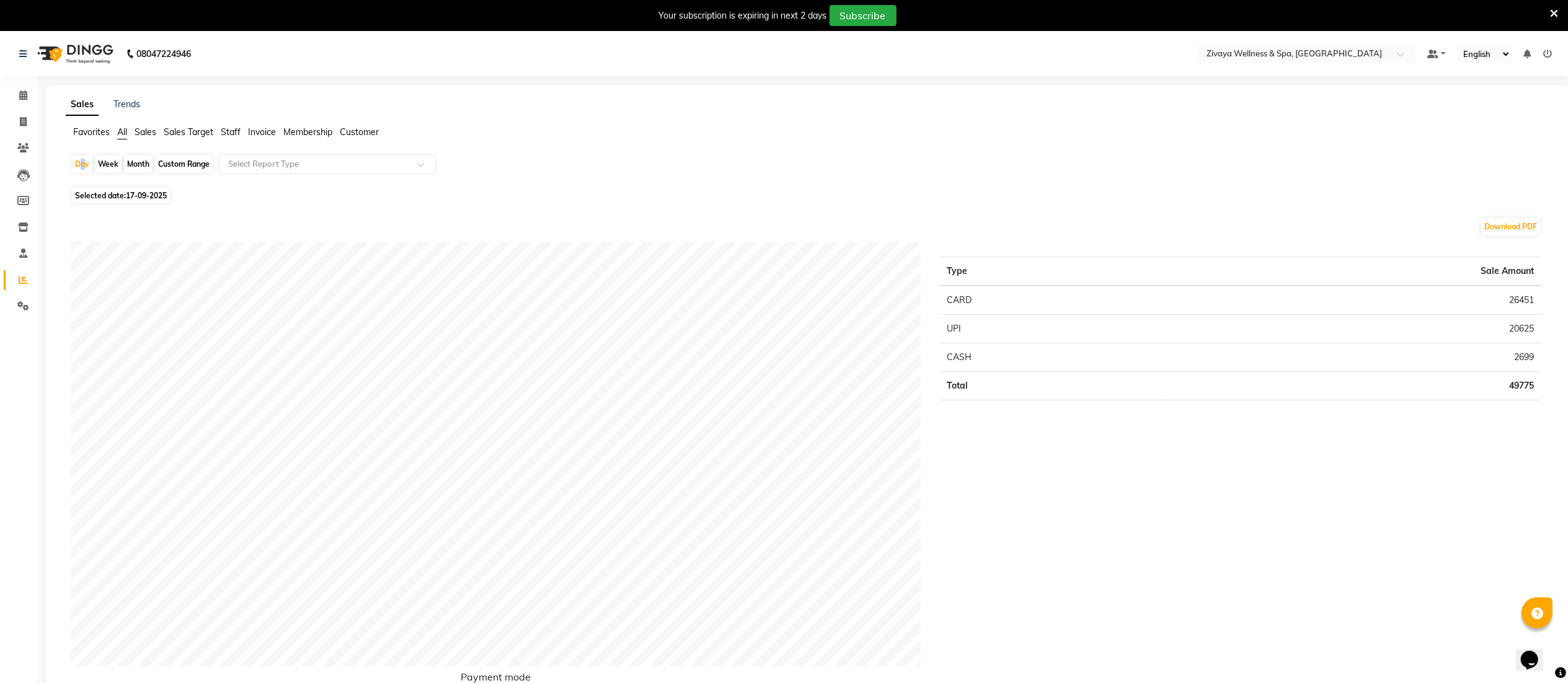
drag, startPoint x: 78, startPoint y: 163, endPoint x: 95, endPoint y: 196, distance: 37.1
click at [79, 163] on div "Day" at bounding box center [82, 163] width 20 height 17
select select "9"
select select "2025"
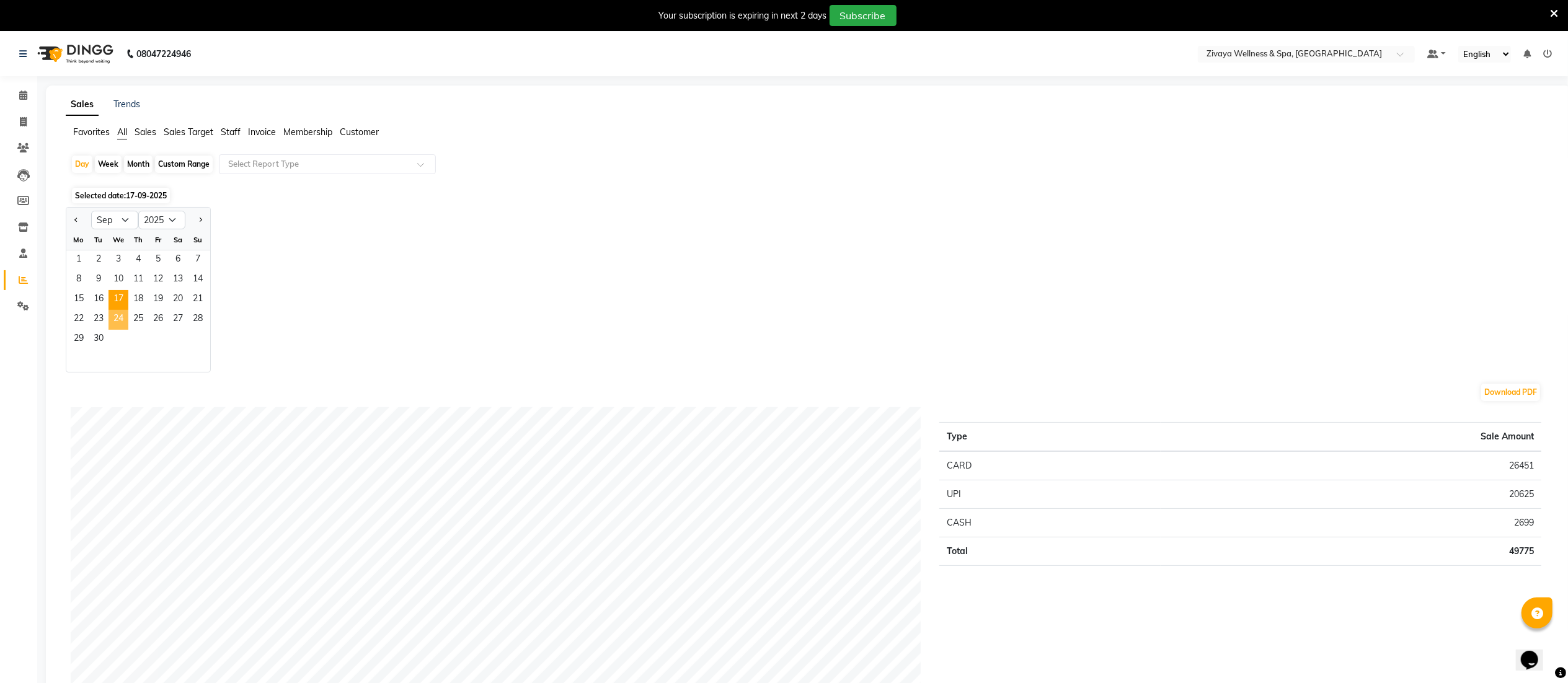
click at [118, 314] on span "24" at bounding box center [119, 320] width 20 height 20
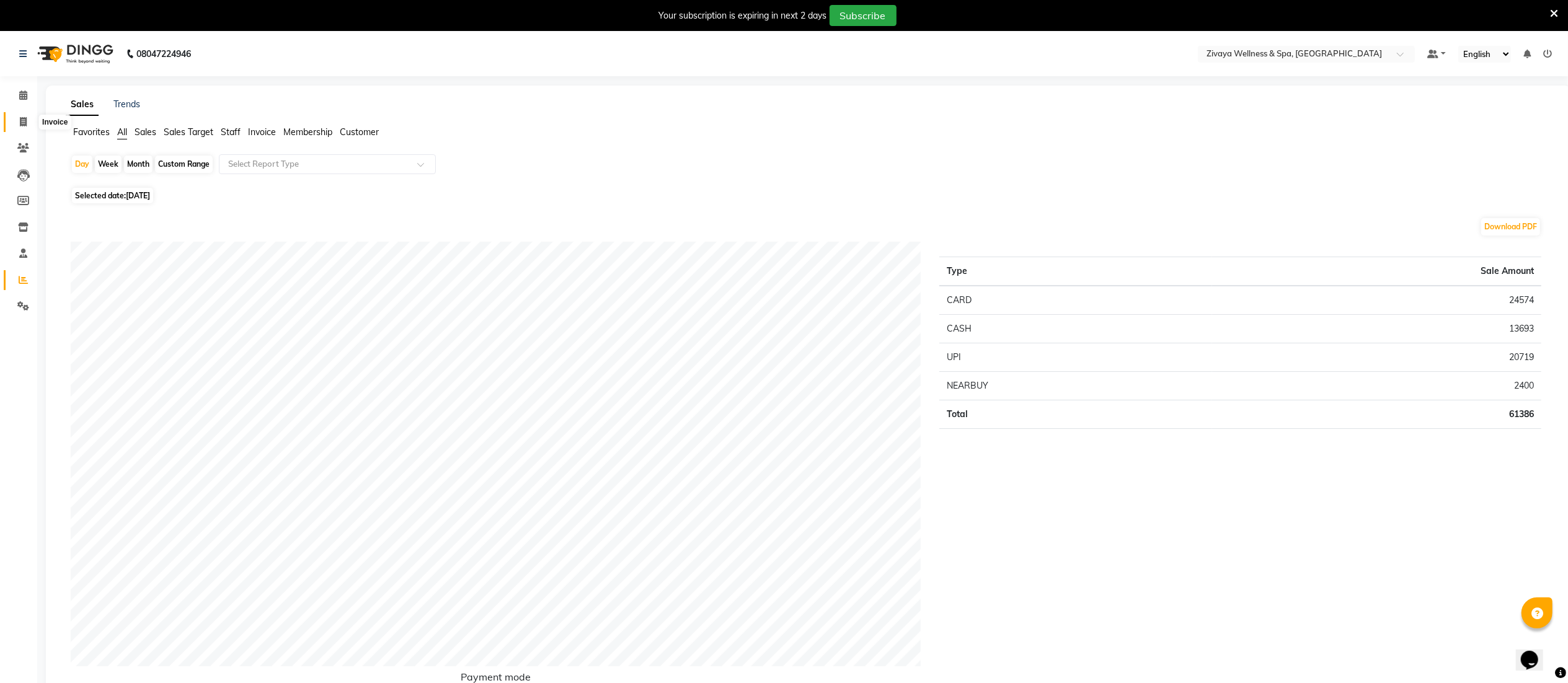
drag, startPoint x: 22, startPoint y: 119, endPoint x: 62, endPoint y: 115, distance: 40.2
click at [23, 118] on icon at bounding box center [23, 121] width 6 height 9
select select "service"
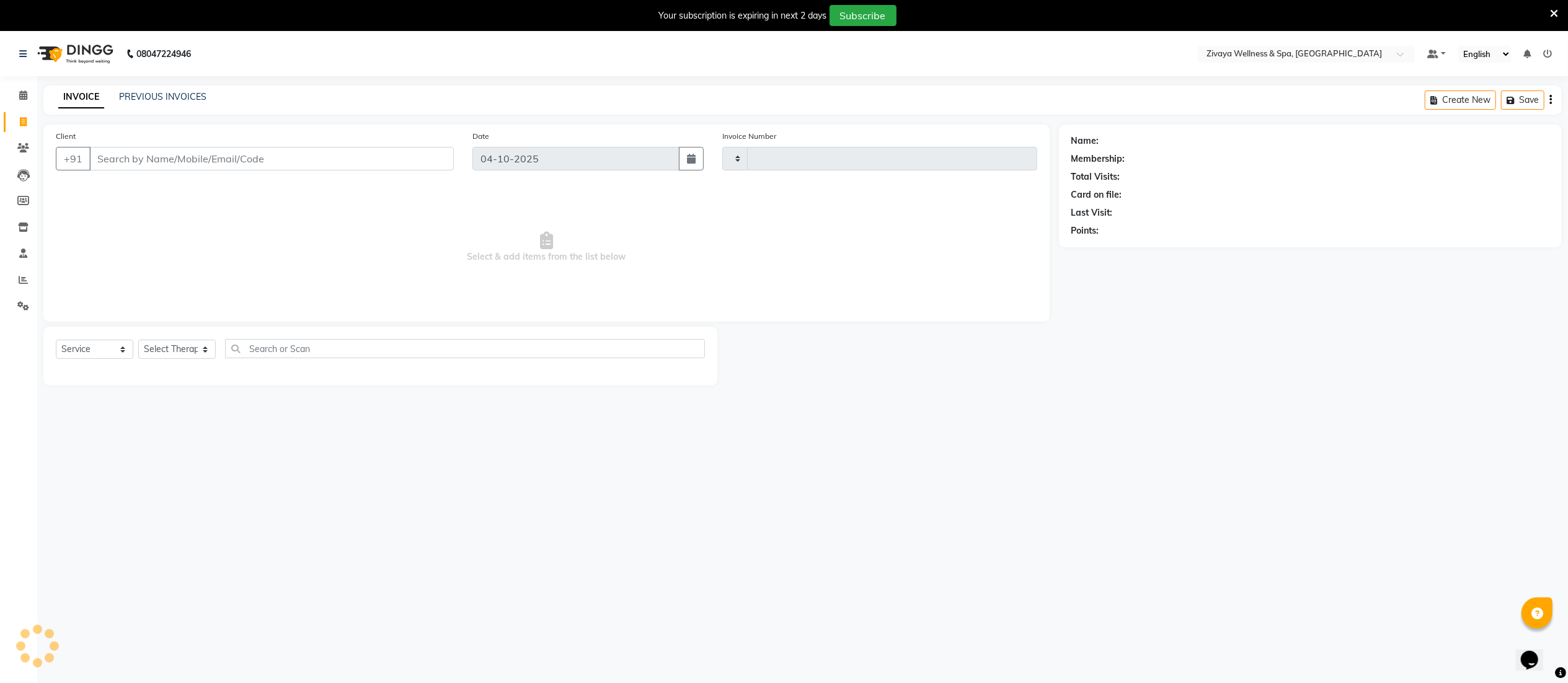
scroll to position [31, 0]
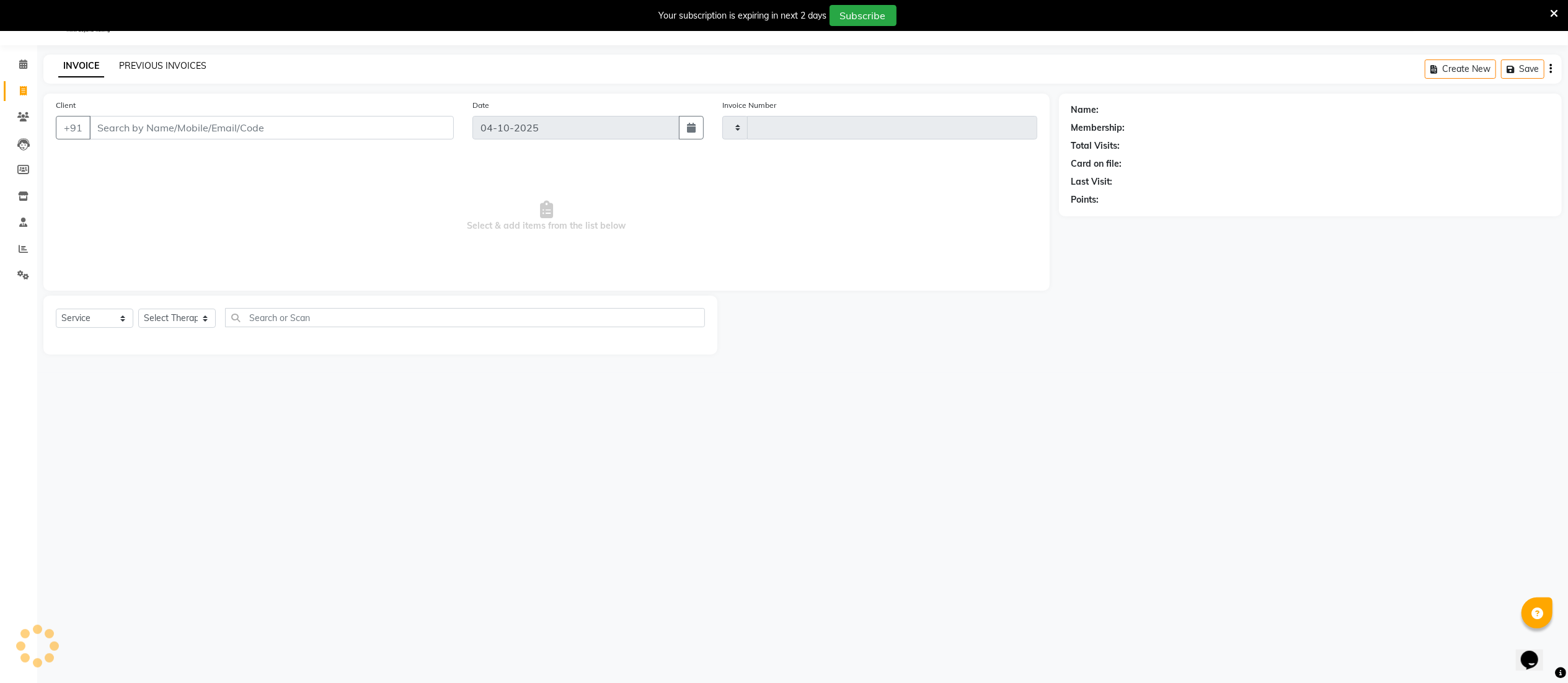
type input "2673"
select select "7070"
click at [190, 62] on link "PREVIOUS INVOICES" at bounding box center [163, 66] width 88 height 11
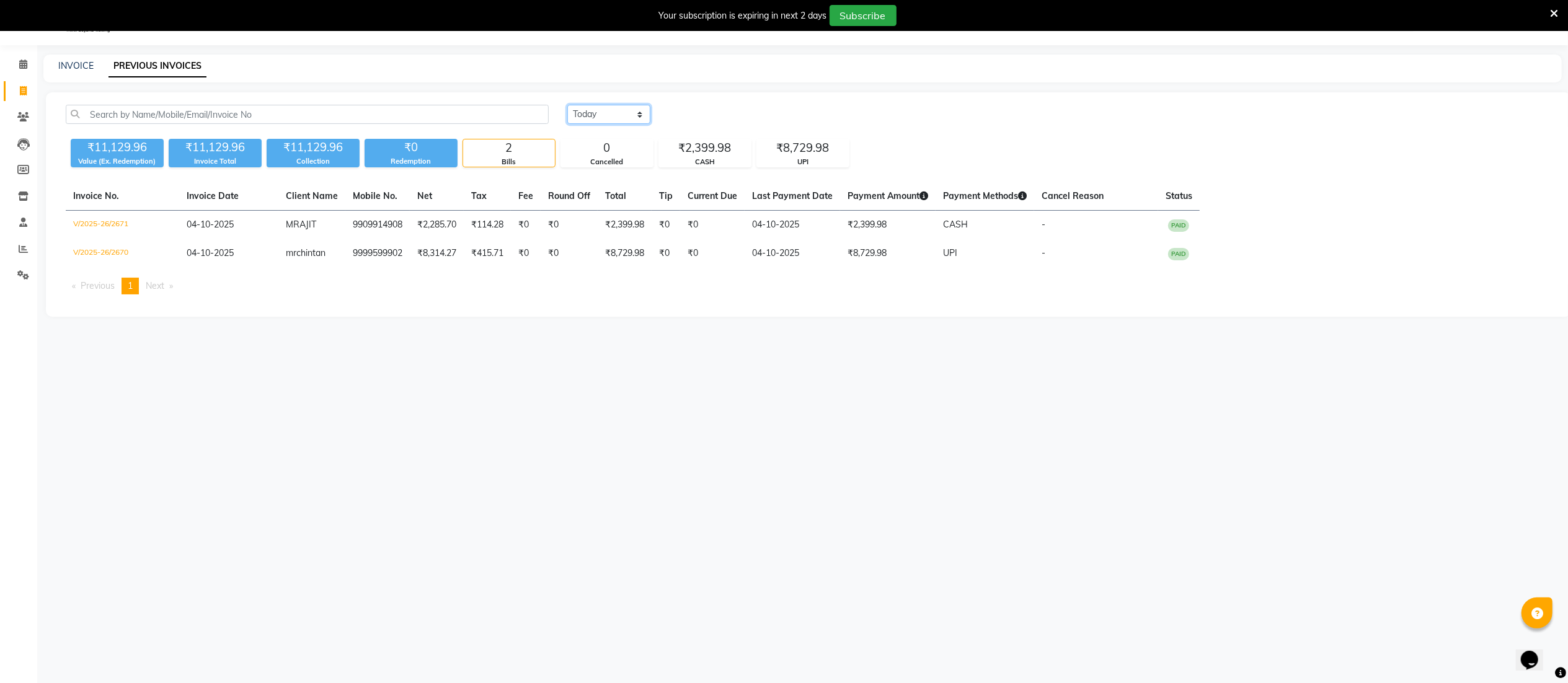
drag, startPoint x: 598, startPoint y: 114, endPoint x: 594, endPoint y: 119, distance: 6.4
click at [596, 113] on select "[DATE] [DATE] Custom Range" at bounding box center [608, 114] width 83 height 19
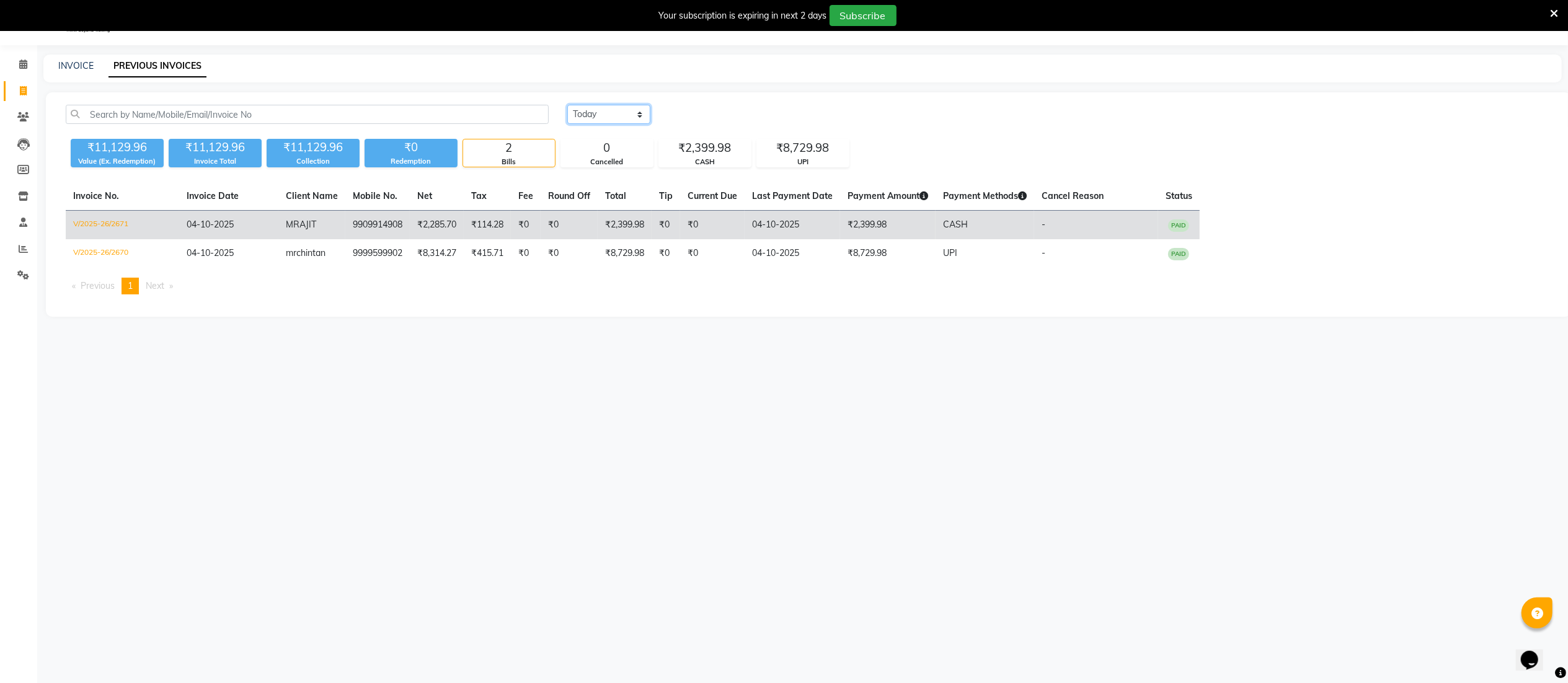
select select "range"
click at [567, 105] on select "[DATE] [DATE] Custom Range" at bounding box center [608, 114] width 83 height 19
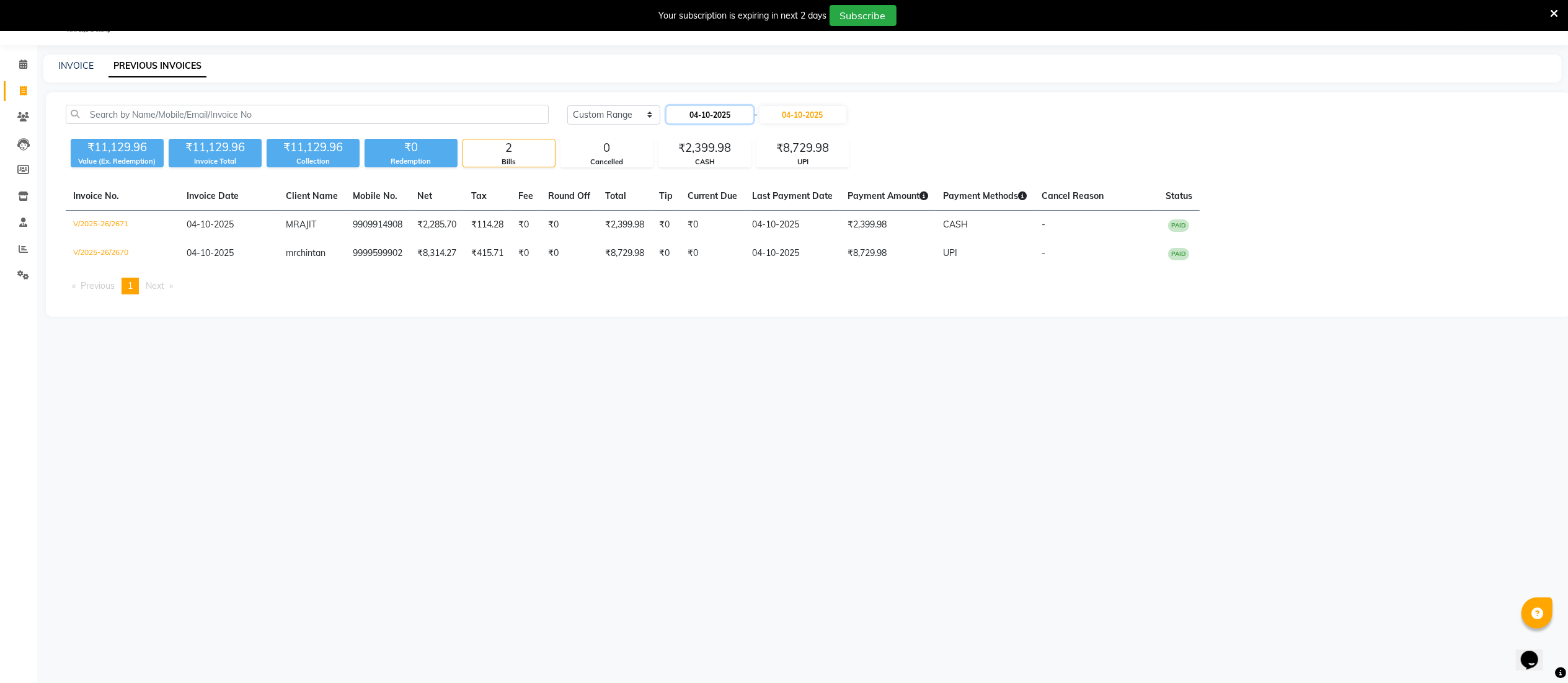
drag, startPoint x: 725, startPoint y: 109, endPoint x: 718, endPoint y: 117, distance: 10.6
click at [723, 108] on input "04-10-2025" at bounding box center [710, 114] width 87 height 17
select select "10"
select select "2025"
drag, startPoint x: 676, startPoint y: 141, endPoint x: 697, endPoint y: 181, distance: 45.2
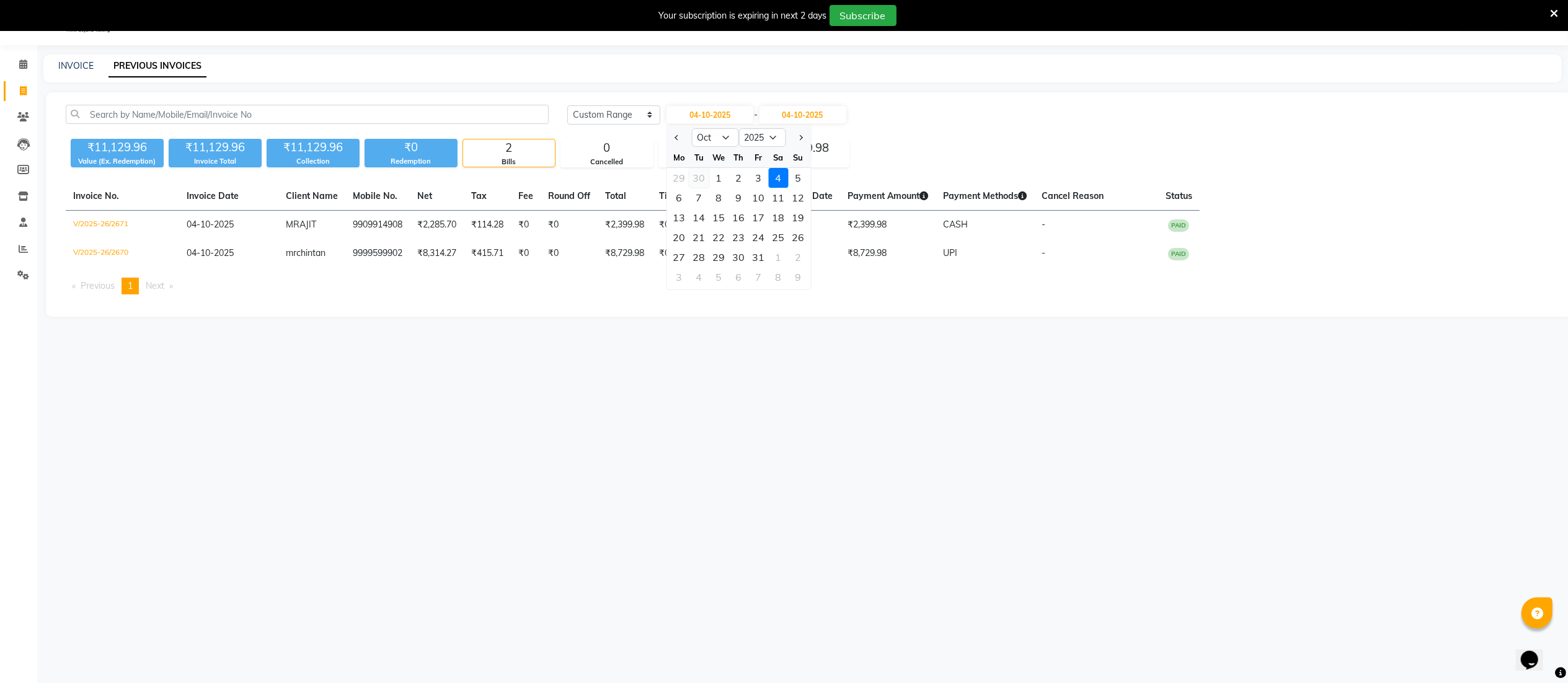
click at [672, 141] on button "Previous month" at bounding box center [677, 138] width 11 height 20
select select "9"
click at [722, 235] on div "24" at bounding box center [719, 237] width 20 height 20
type input "[DATE]"
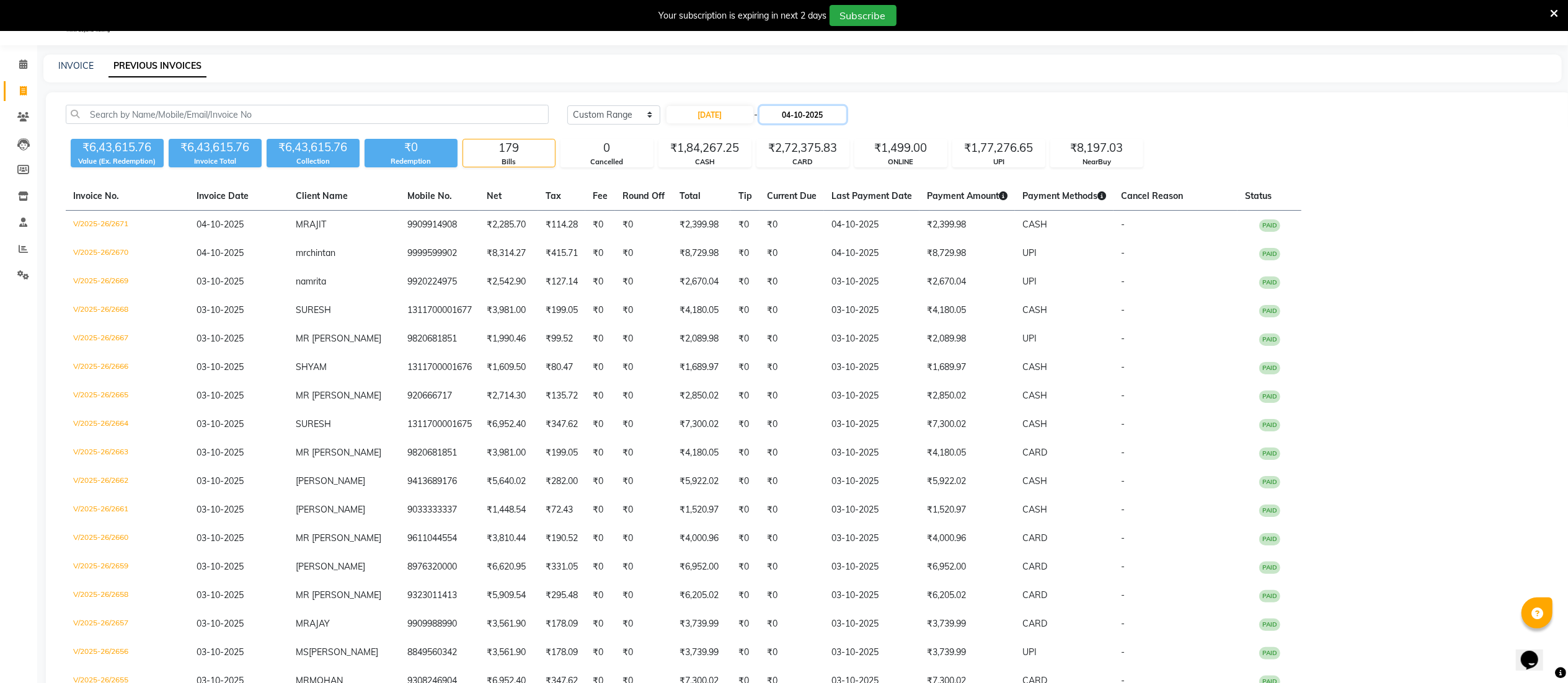
click at [796, 106] on input "04-10-2025" at bounding box center [803, 114] width 87 height 17
select select "10"
click at [849, 231] on div "24" at bounding box center [857, 237] width 20 height 20
type input "[DATE]"
click at [819, 117] on input "[DATE]" at bounding box center [803, 114] width 87 height 17
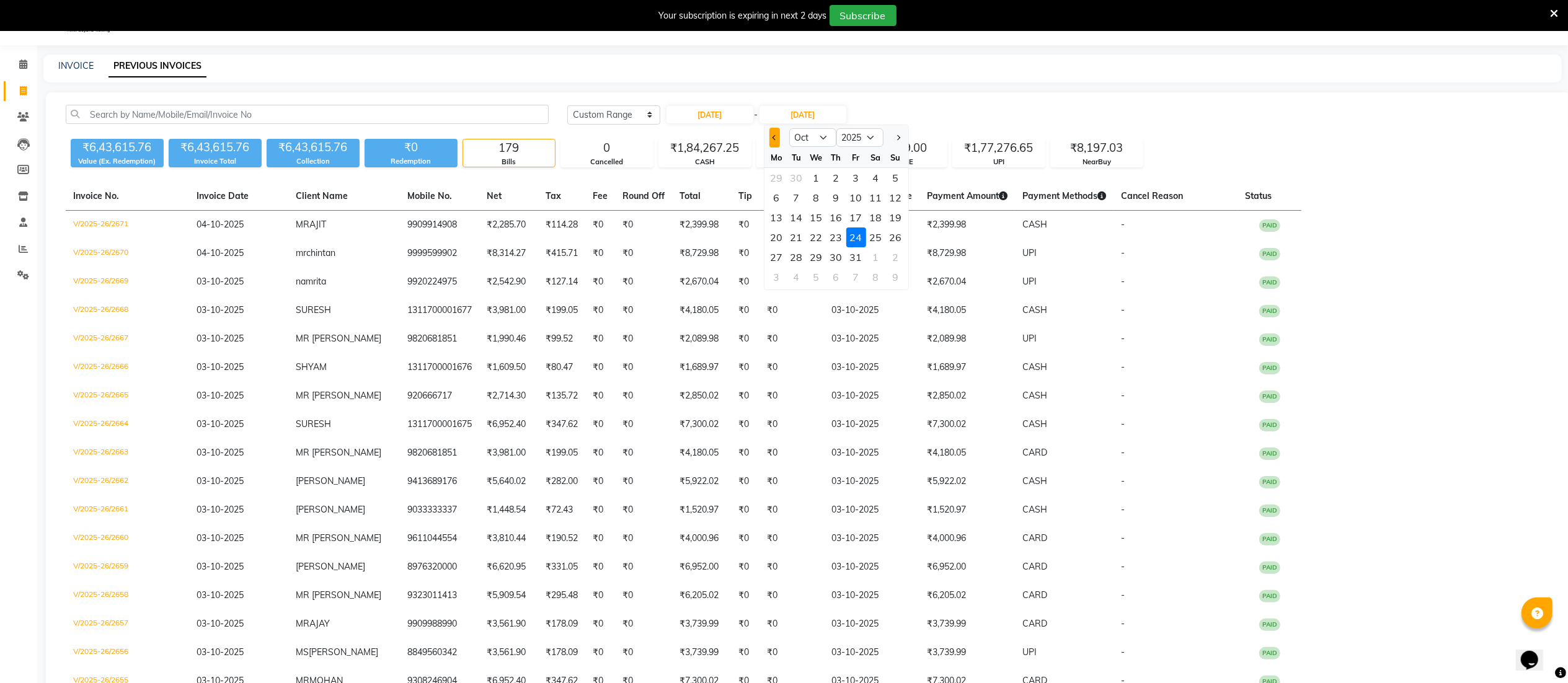
click at [772, 138] on button "Previous month" at bounding box center [775, 138] width 11 height 20
select select "9"
click at [824, 242] on div "24" at bounding box center [816, 237] width 20 height 20
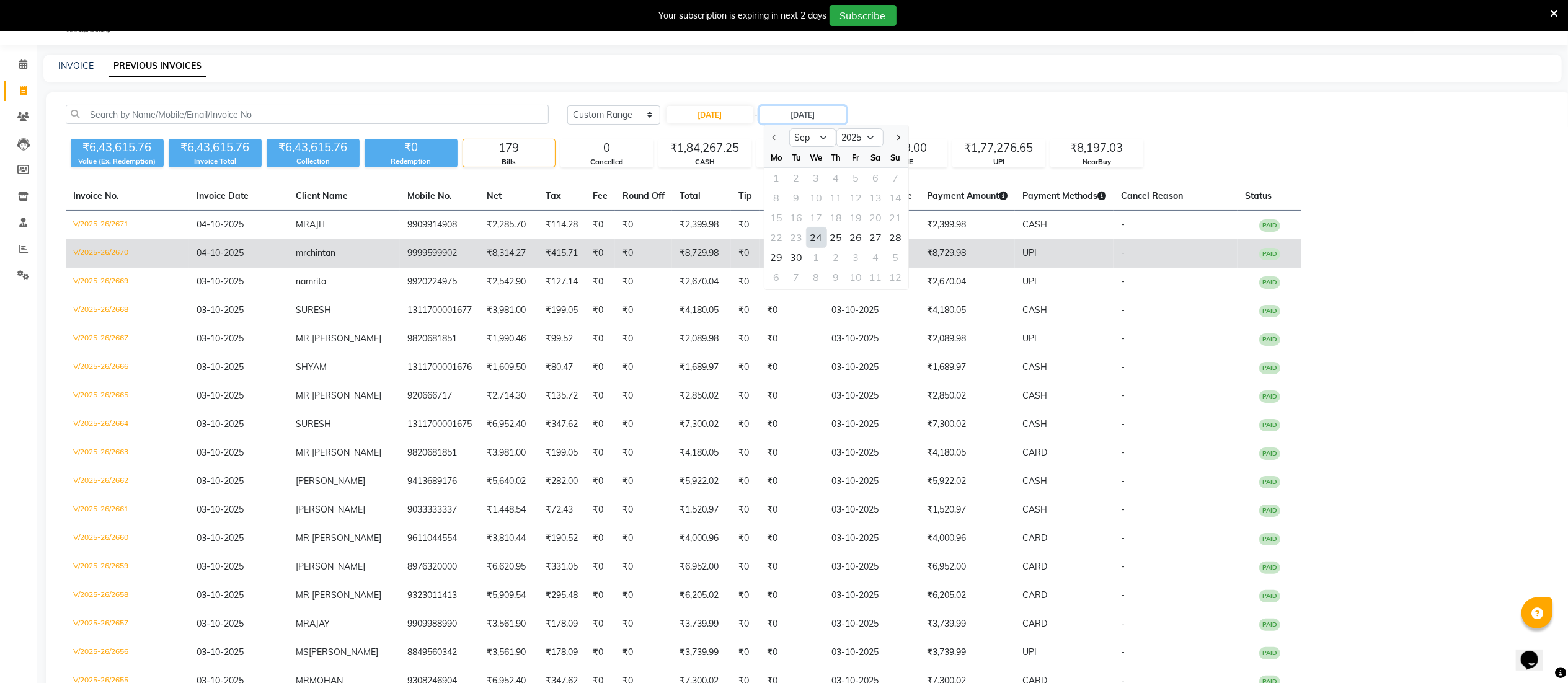
type input "[DATE]"
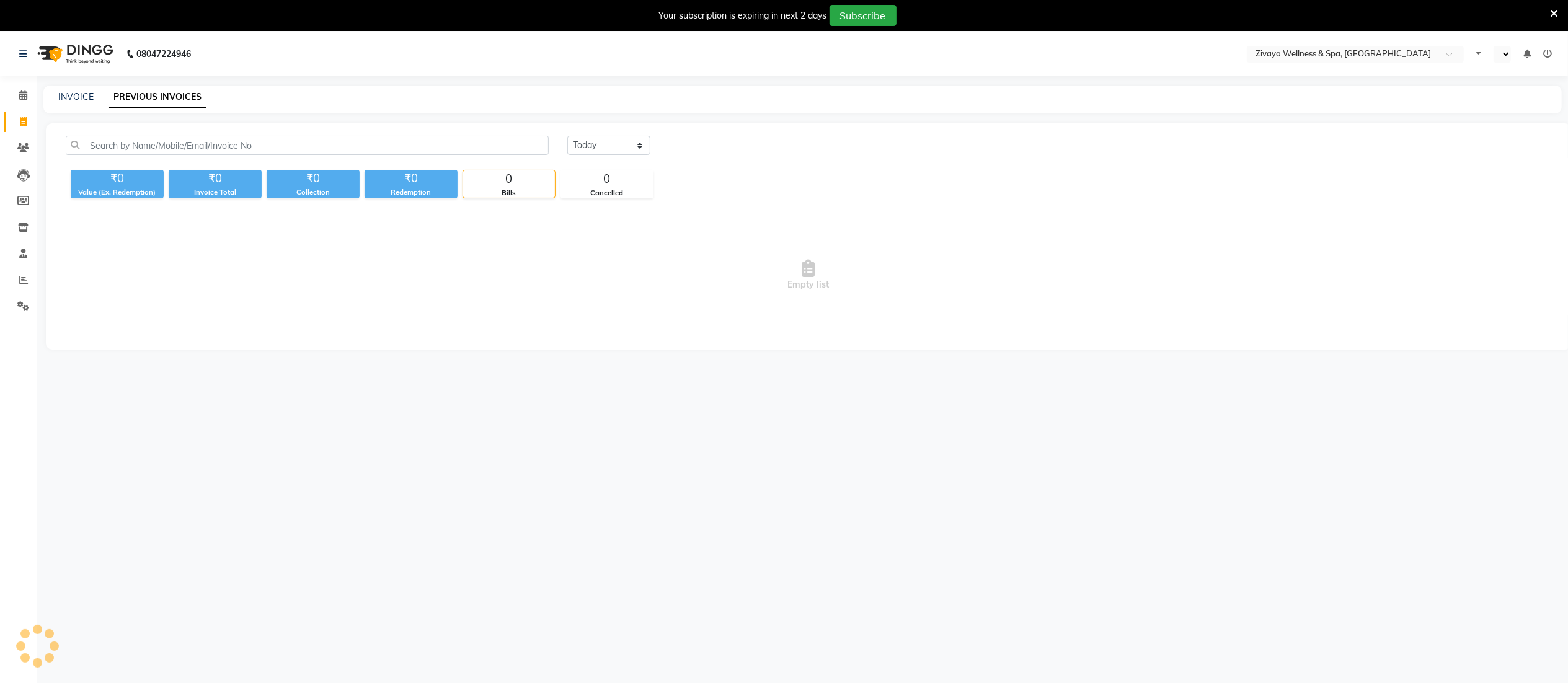
select select "en"
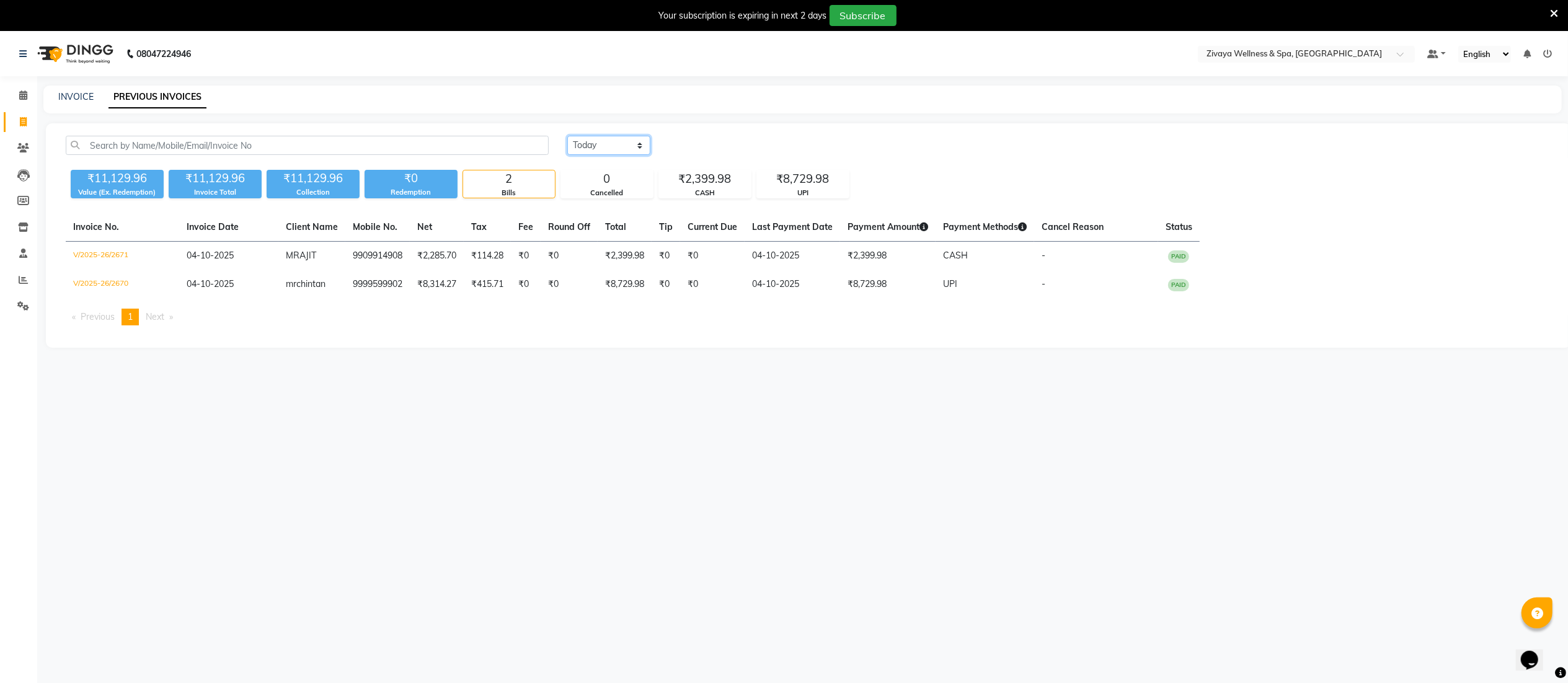
drag, startPoint x: 605, startPoint y: 138, endPoint x: 609, endPoint y: 153, distance: 15.5
click at [605, 138] on select "[DATE] [DATE] Custom Range" at bounding box center [608, 145] width 83 height 19
select select "range"
click at [567, 136] on select "[DATE] [DATE] Custom Range" at bounding box center [608, 145] width 83 height 19
click at [18, 270] on link "Reports" at bounding box center [18, 280] width 30 height 20
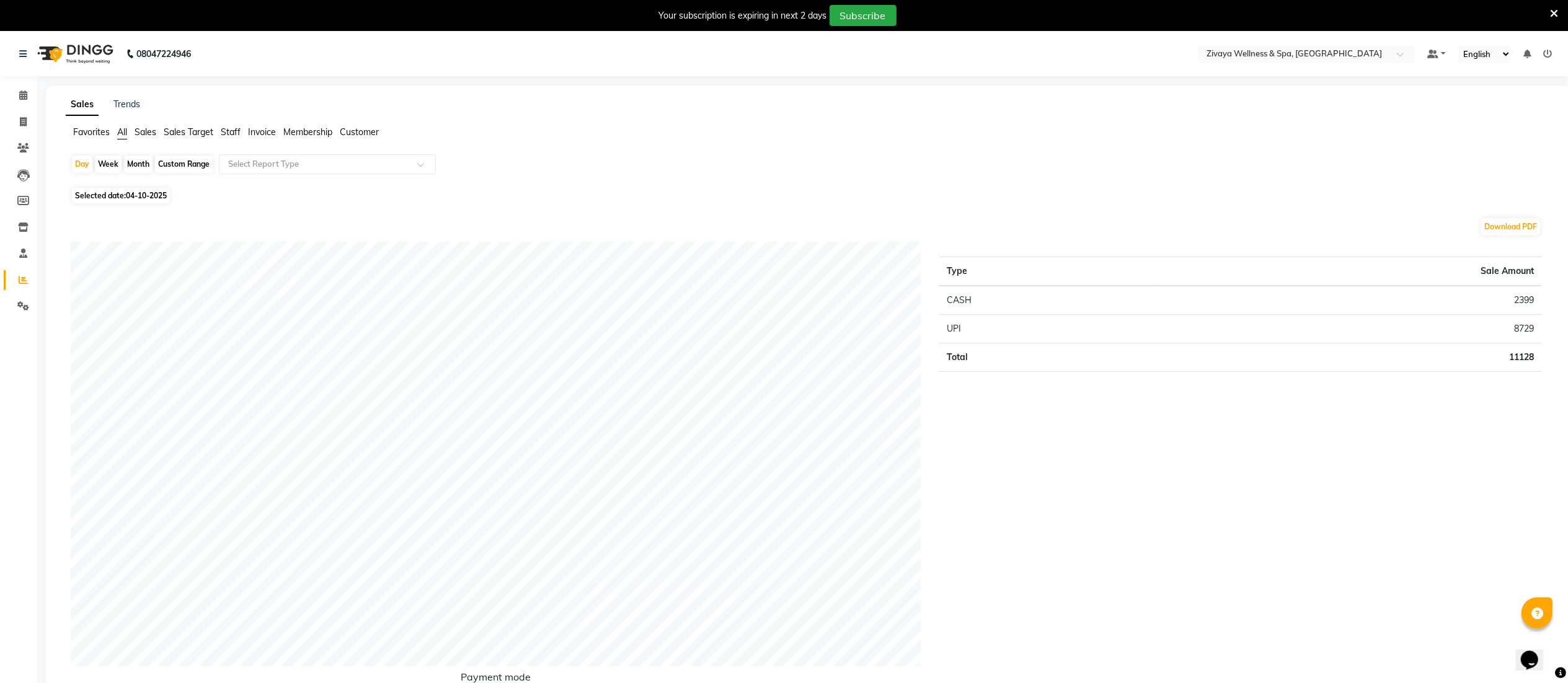
click at [136, 192] on span "04-10-2025" at bounding box center [146, 195] width 41 height 9
select select "10"
select select "2025"
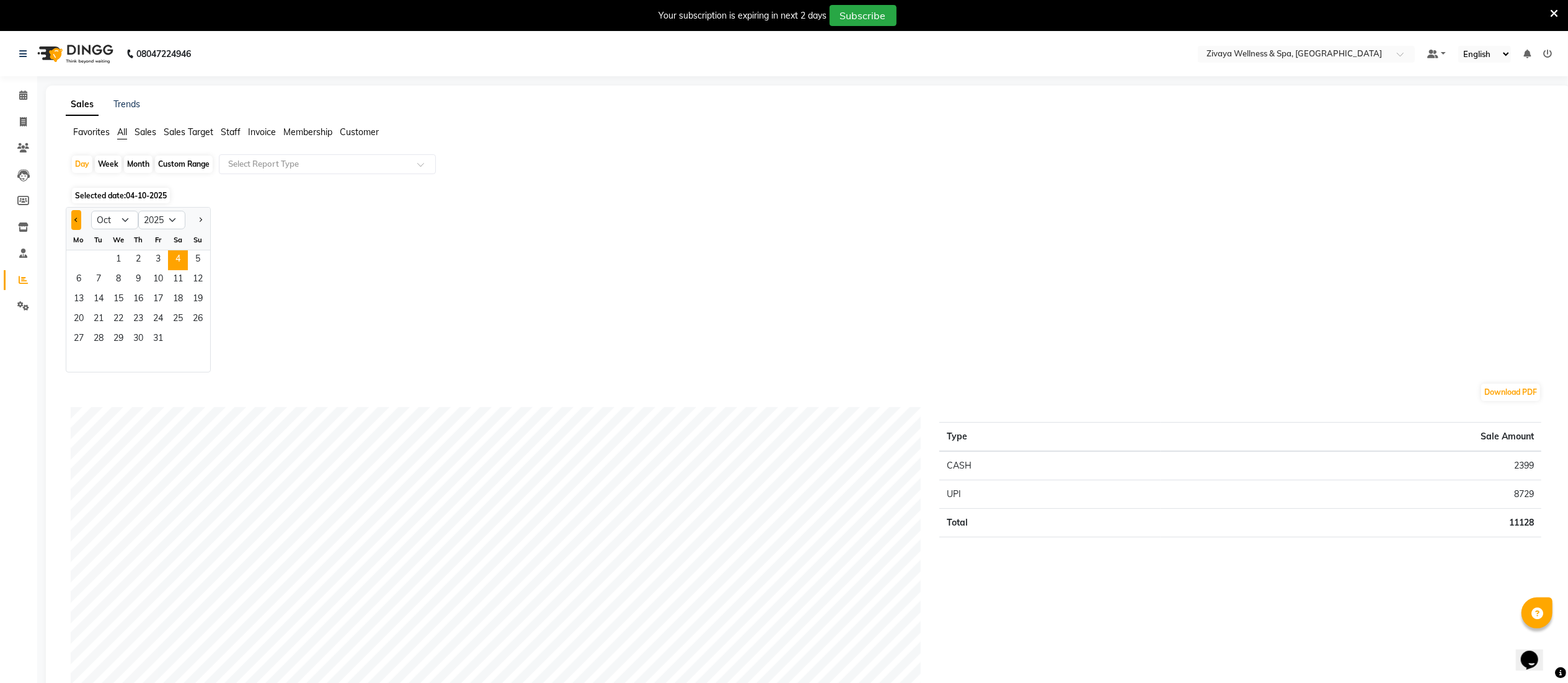
click at [72, 223] on button "Previous month" at bounding box center [76, 220] width 10 height 20
select select "9"
click at [120, 315] on span "24" at bounding box center [119, 320] width 20 height 20
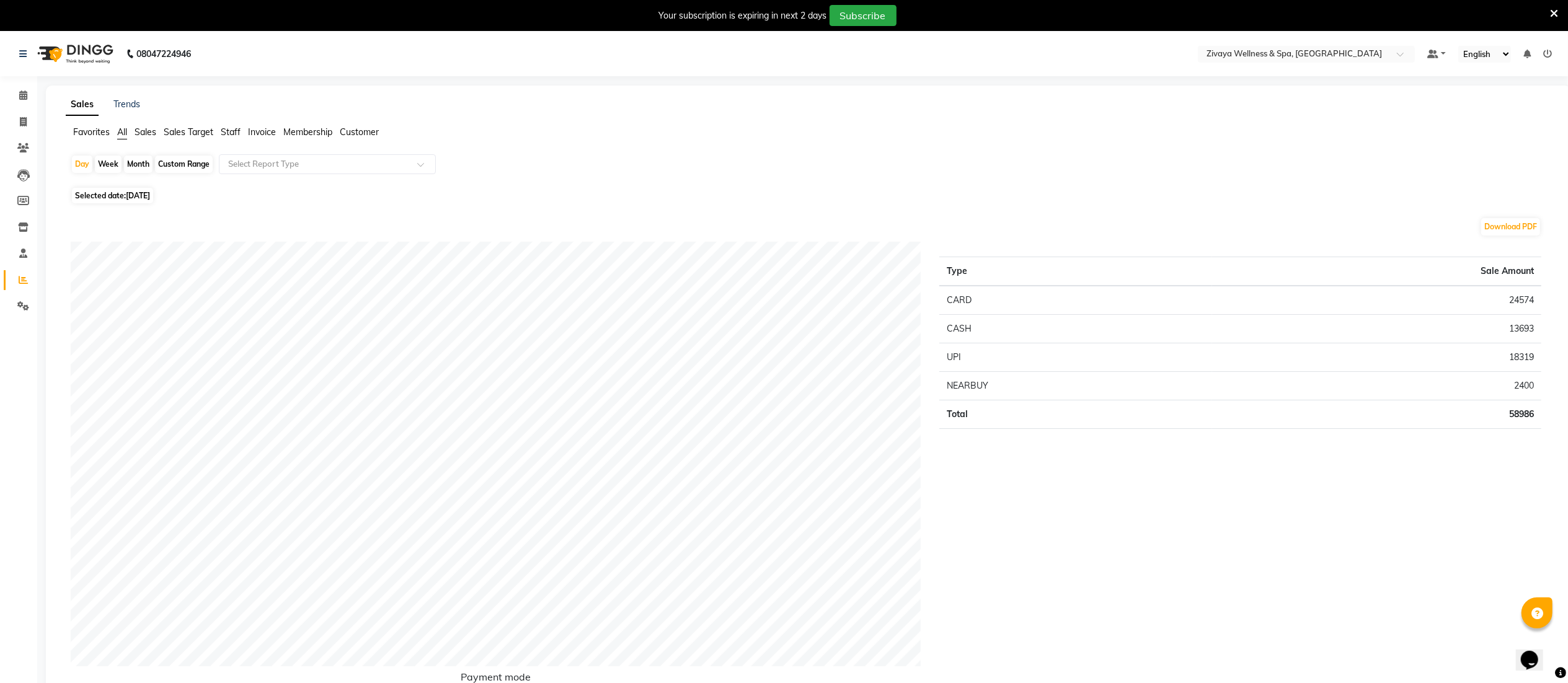
click at [131, 193] on span "[DATE]" at bounding box center [138, 195] width 24 height 9
select select "9"
select select "2025"
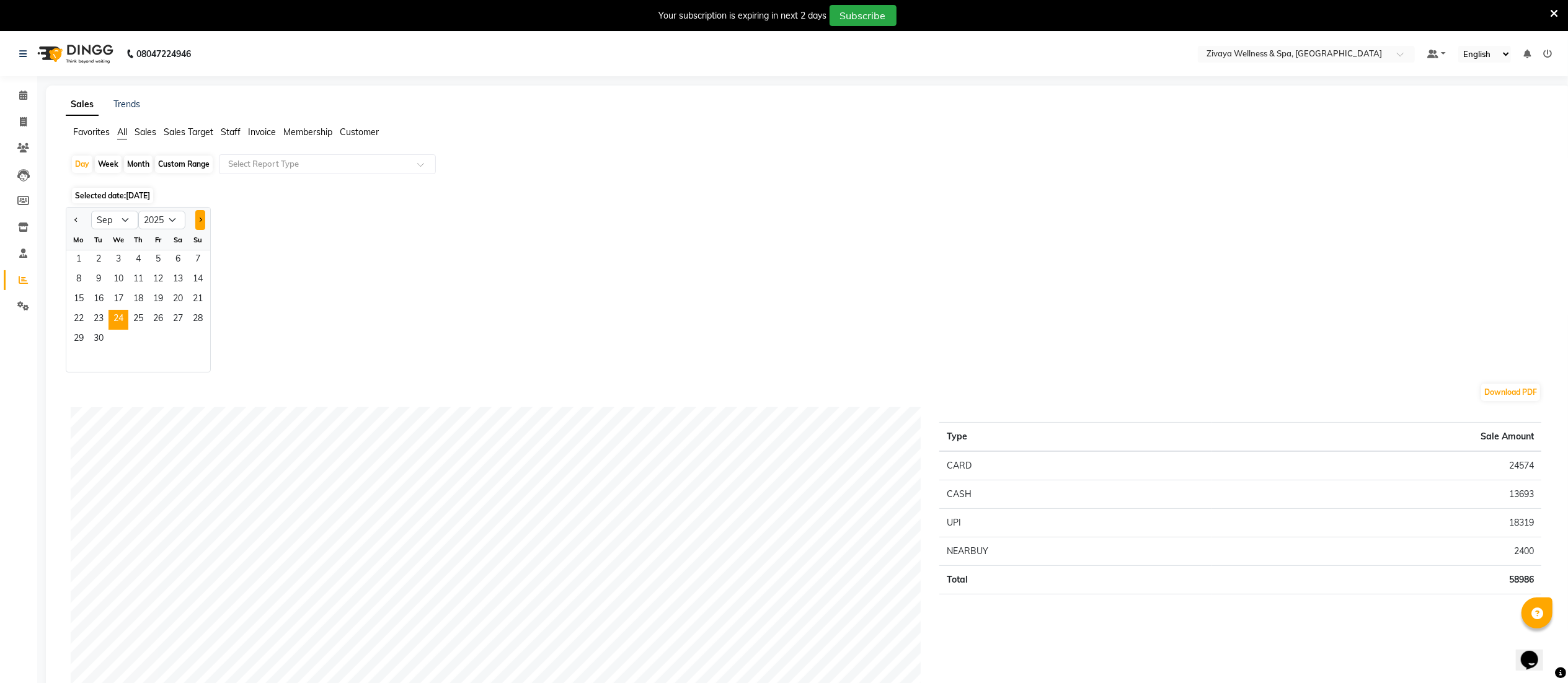
click at [204, 218] on button "Next month" at bounding box center [200, 220] width 10 height 20
select select "10"
click at [121, 257] on span "1" at bounding box center [119, 260] width 20 height 20
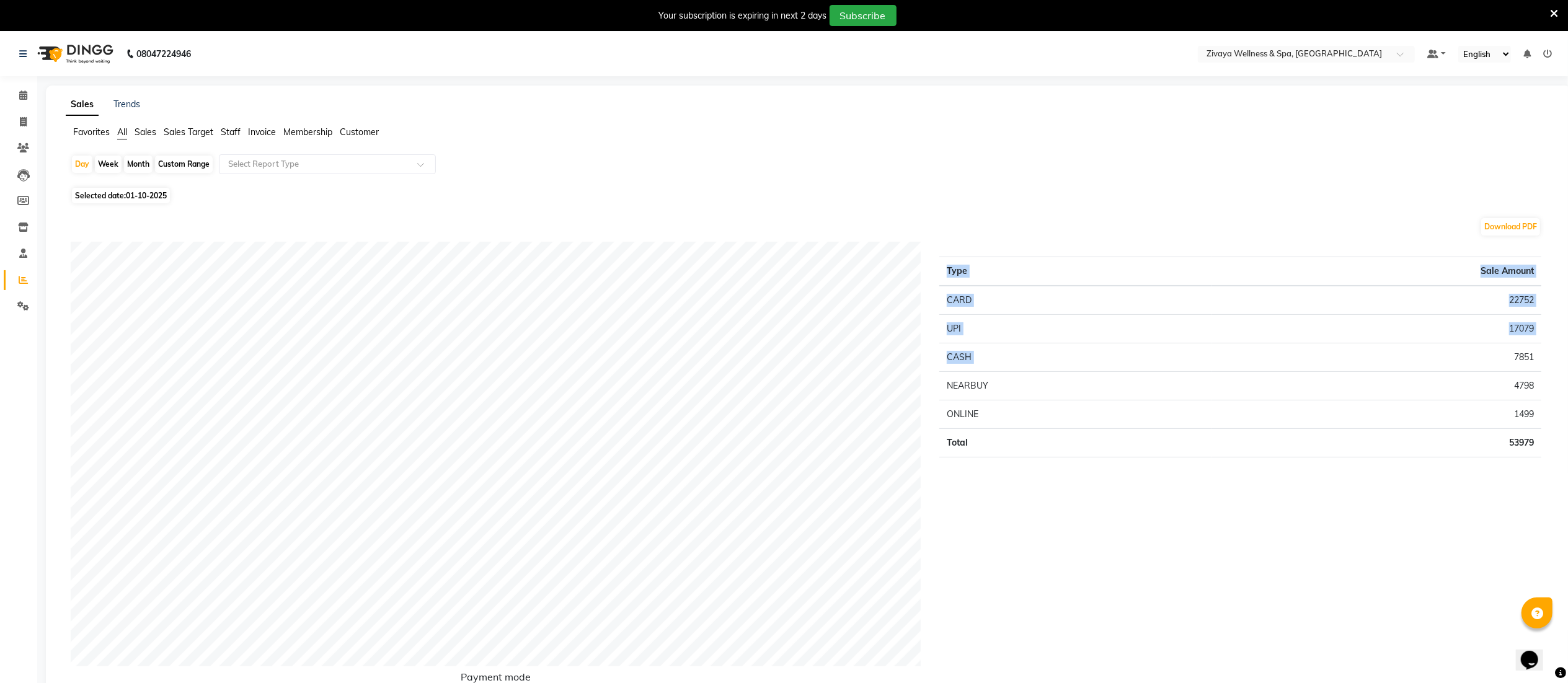
drag, startPoint x: 1486, startPoint y: 354, endPoint x: 1545, endPoint y: 354, distance: 59.0
click at [1545, 354] on div "Type Sale Amount CARD 22752 UPI 17079 CASH 7851 NEARBUY 4798 ONLINE 1499 Total …" at bounding box center [1240, 472] width 621 height 461
click at [1521, 289] on td "22752" at bounding box center [1376, 300] width 330 height 29
click at [1521, 306] on td "22752" at bounding box center [1376, 300] width 330 height 29
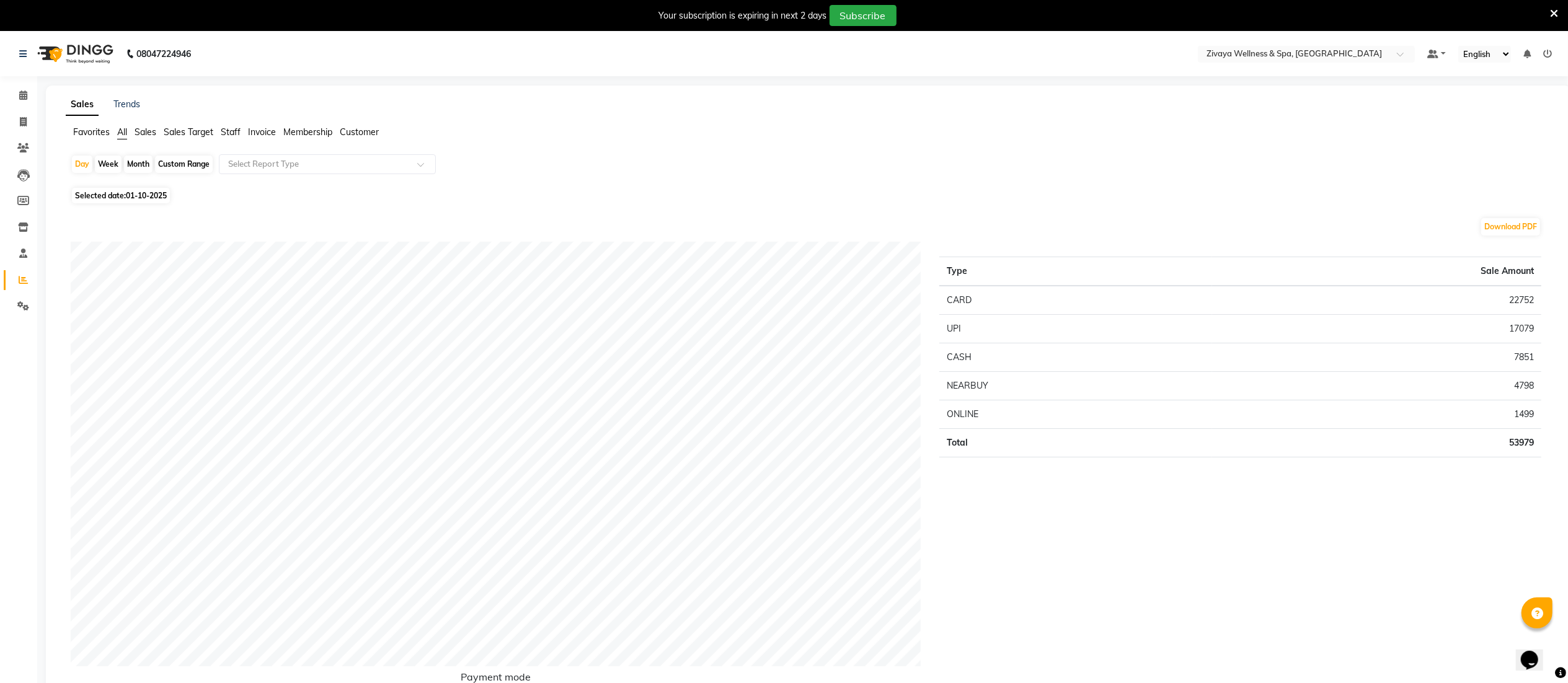
click at [1529, 327] on td "17079" at bounding box center [1376, 329] width 330 height 28
click at [1546, 392] on div "Type Sale Amount CARD 22752 UPI 17079 CASH 7851 NEARBUY 4798 ONLINE 1499 Total …" at bounding box center [1240, 472] width 621 height 461
click at [1535, 415] on td "1499" at bounding box center [1376, 415] width 330 height 28
drag, startPoint x: 1496, startPoint y: 454, endPoint x: 1546, endPoint y: 454, distance: 50.0
click at [1546, 454] on div "Type Sale Amount CARD 22752 UPI 17079 CASH 7851 NEARBUY 4798 ONLINE 1499 Total …" at bounding box center [1240, 472] width 621 height 461
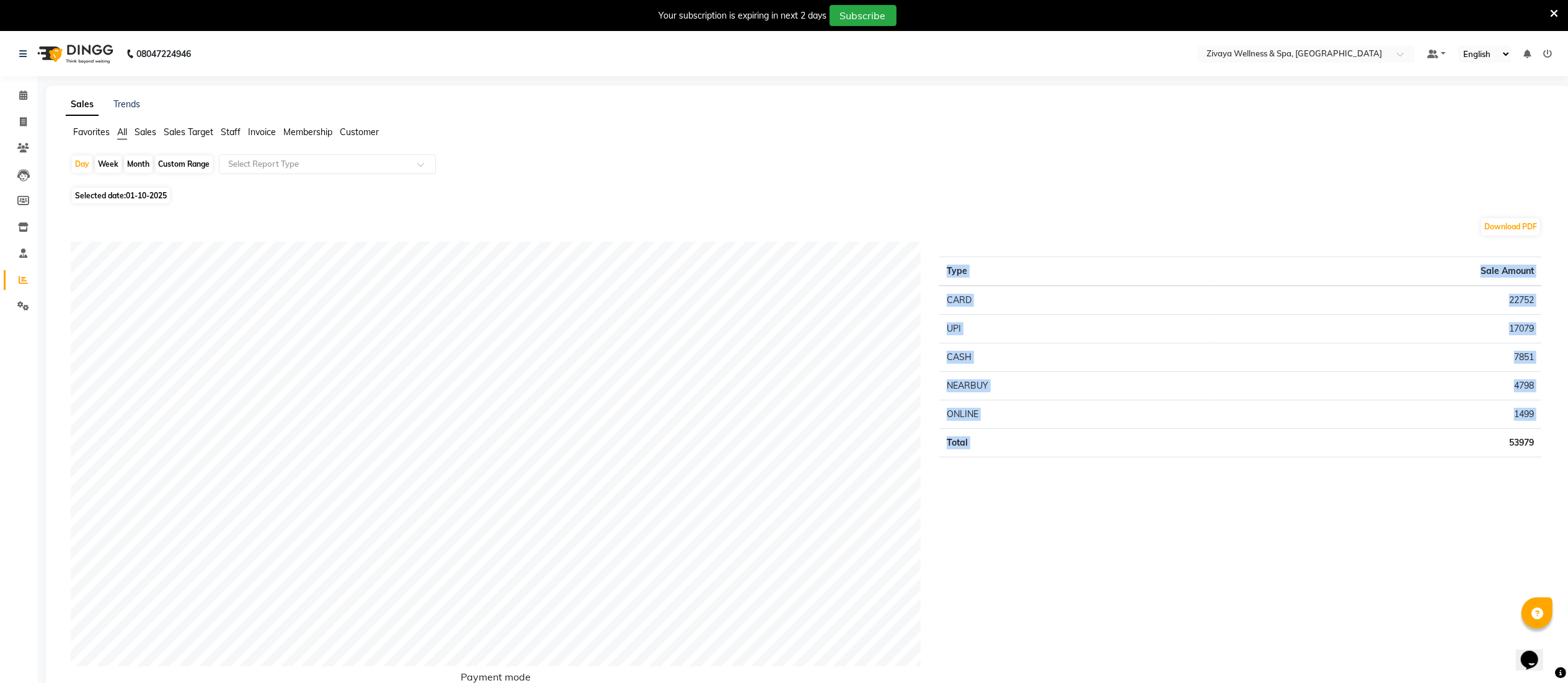
click at [1542, 451] on div "Type Sale Amount CARD 22752 UPI 17079 CASH 7851 NEARBUY 4798 ONLINE 1499 Total …" at bounding box center [1240, 472] width 621 height 461
drag, startPoint x: 40, startPoint y: 79, endPoint x: 18, endPoint y: 91, distance: 25.1
click at [19, 91] on icon at bounding box center [23, 95] width 8 height 9
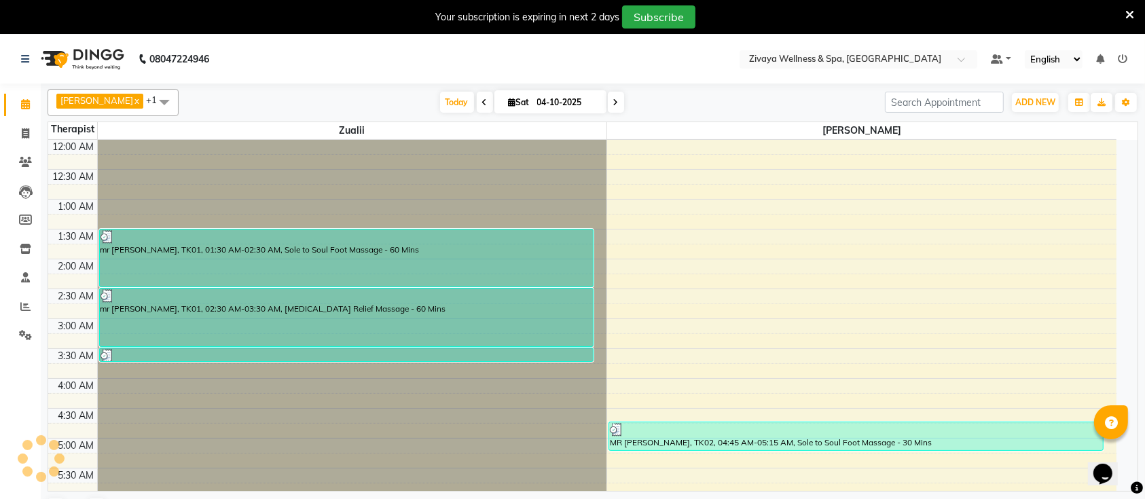
scroll to position [839, 0]
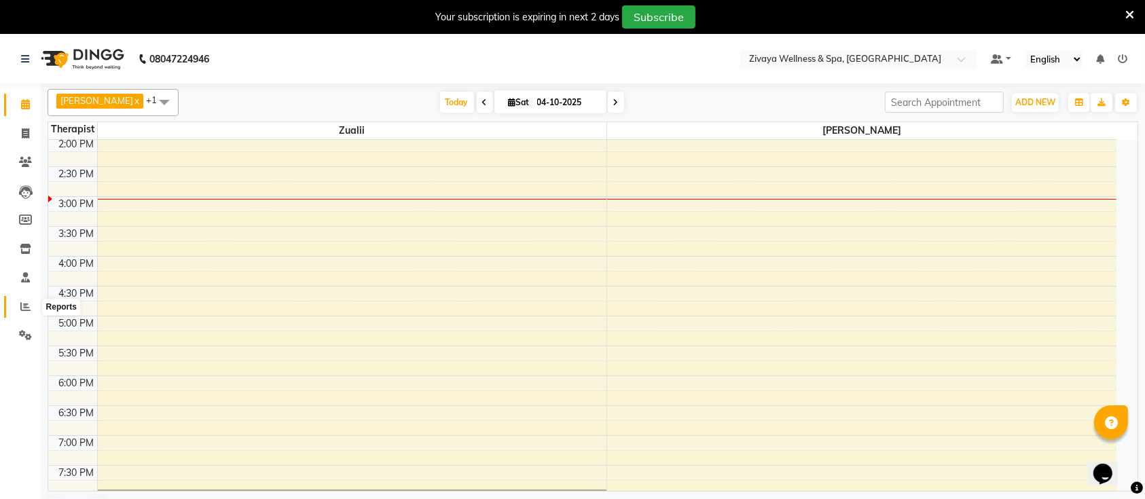
click at [35, 307] on span at bounding box center [26, 307] width 24 height 16
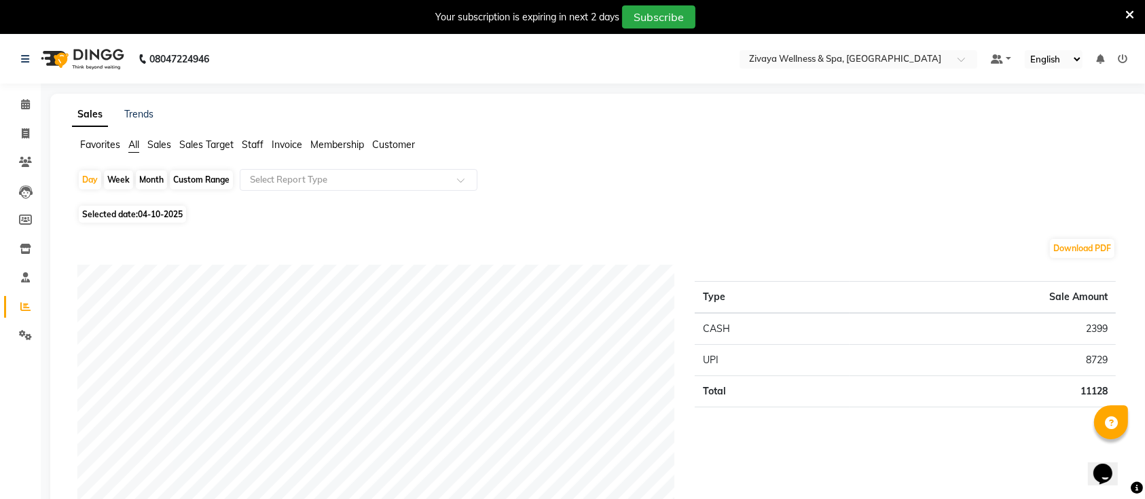
click at [179, 184] on div "Custom Range" at bounding box center [201, 179] width 63 height 19
select select "10"
select select "2025"
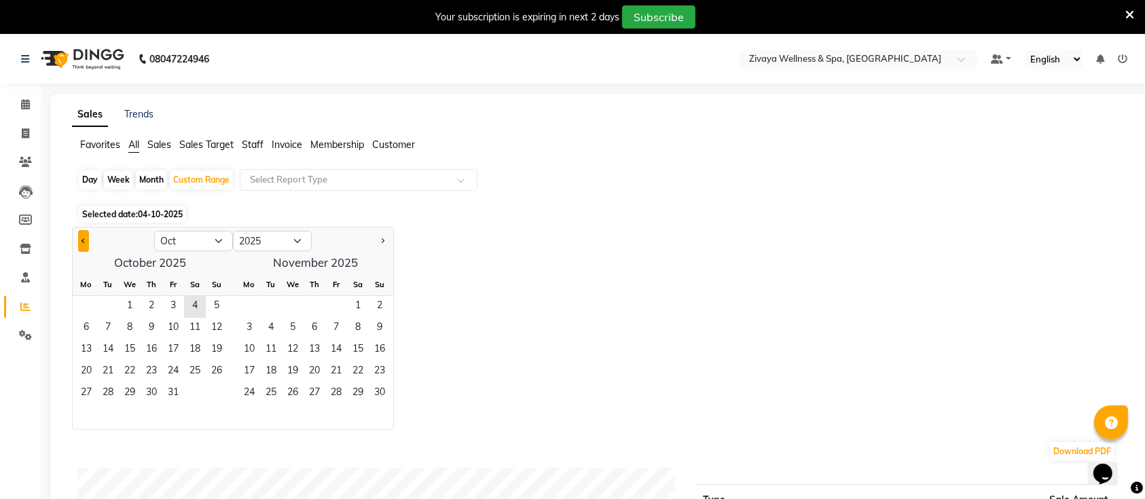
click at [84, 241] on span "Previous month" at bounding box center [83, 240] width 5 height 5
select select "9"
click at [133, 374] on span "24" at bounding box center [130, 372] width 22 height 22
click at [132, 374] on span "24" at bounding box center [130, 372] width 22 height 22
click at [84, 188] on div "Day" at bounding box center [90, 179] width 22 height 19
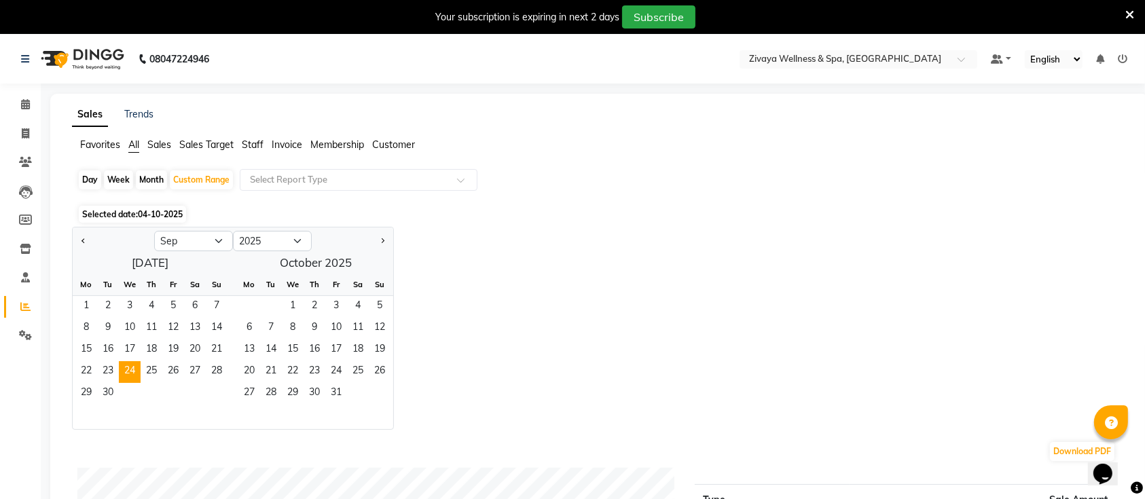
select select "9"
select select "2025"
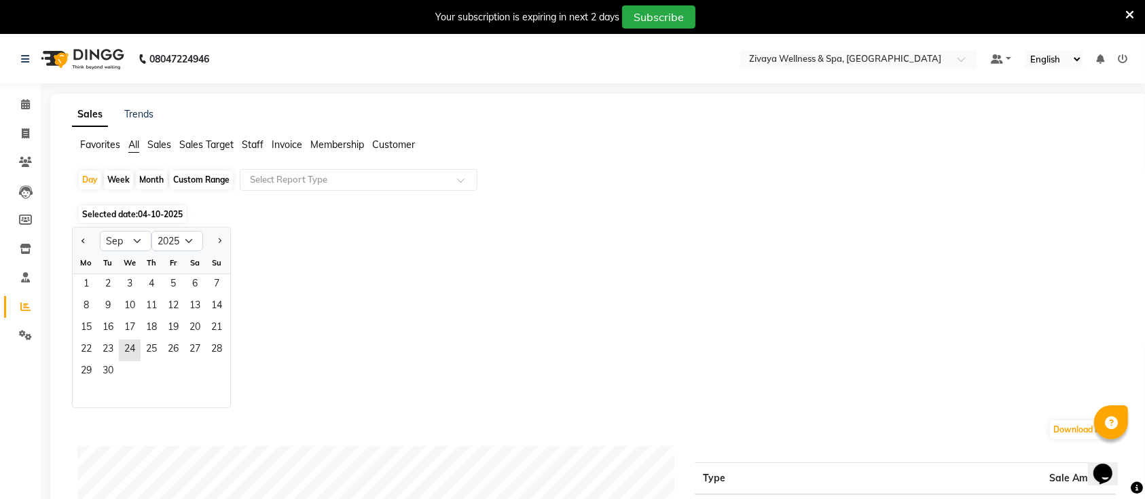
click at [76, 239] on div at bounding box center [86, 241] width 27 height 22
click at [77, 251] on div at bounding box center [86, 241] width 27 height 22
click at [82, 241] on button "Previous month" at bounding box center [83, 241] width 11 height 22
select select "8"
click at [132, 346] on span "20" at bounding box center [130, 350] width 22 height 22
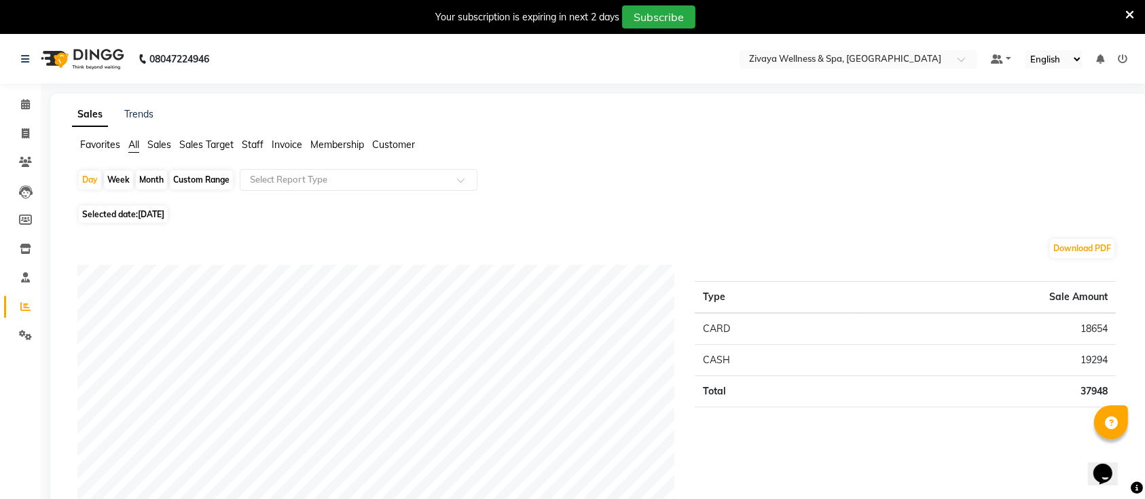
click at [147, 215] on span "20-08-2025" at bounding box center [151, 214] width 26 height 10
select select "8"
select select "2025"
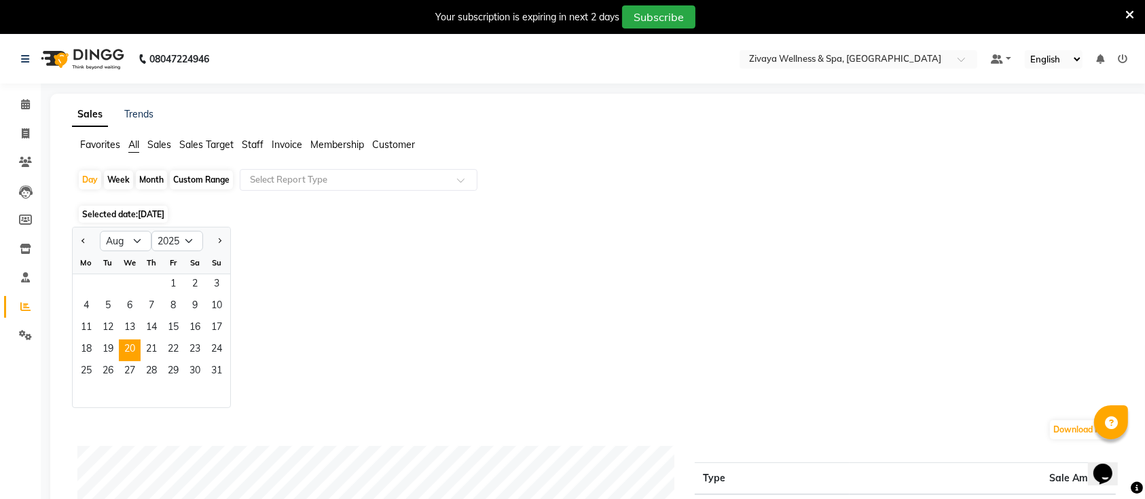
click at [206, 238] on div at bounding box center [216, 241] width 27 height 22
click at [207, 238] on div at bounding box center [216, 241] width 27 height 22
click at [215, 240] on button "Next month" at bounding box center [219, 241] width 11 height 22
select select "9"
click at [131, 353] on span "24" at bounding box center [130, 350] width 22 height 22
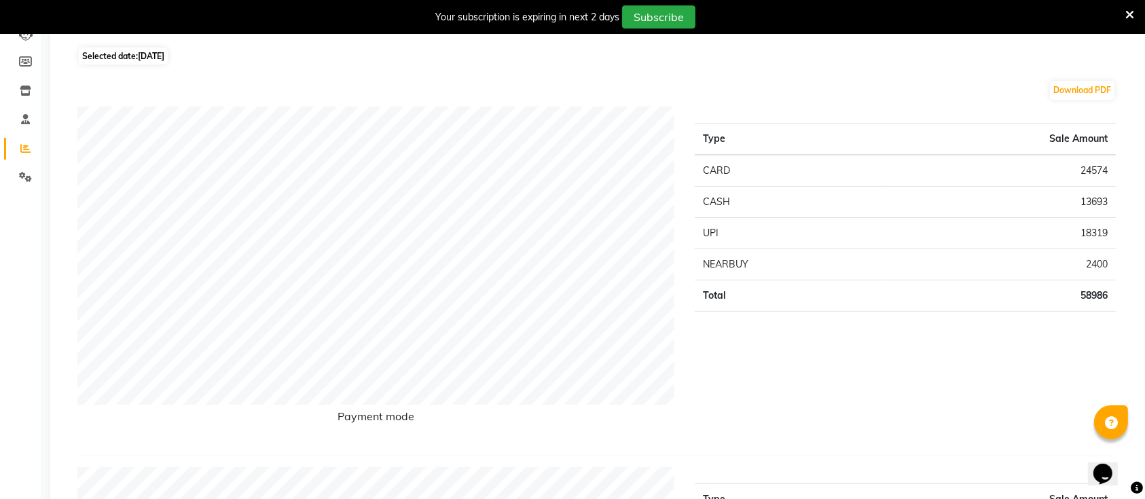
scroll to position [181, 0]
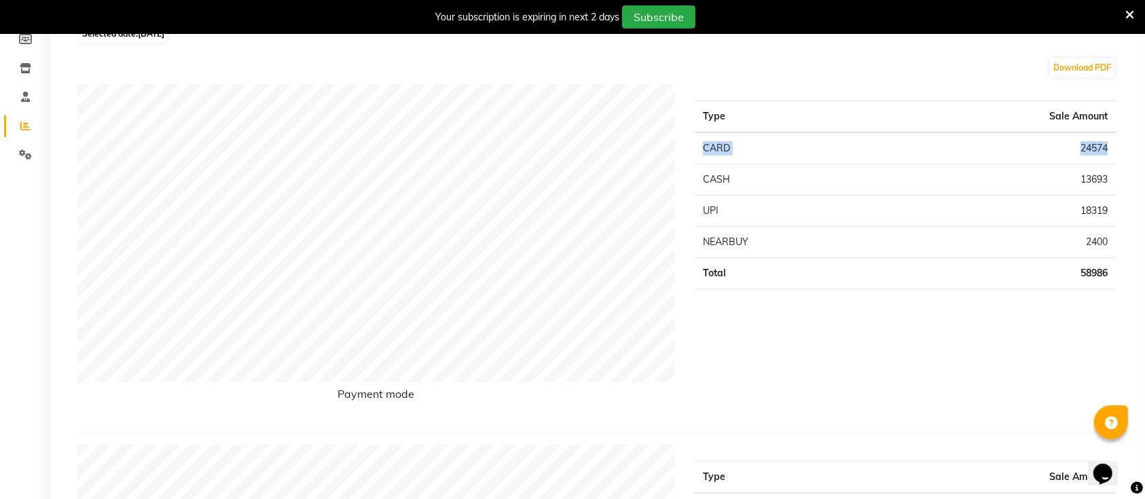
drag, startPoint x: 697, startPoint y: 151, endPoint x: 1109, endPoint y: 158, distance: 412.2
click at [1109, 158] on tr "CARD 24574" at bounding box center [905, 148] width 421 height 32
click at [1082, 149] on td "24574" at bounding box center [1000, 148] width 230 height 32
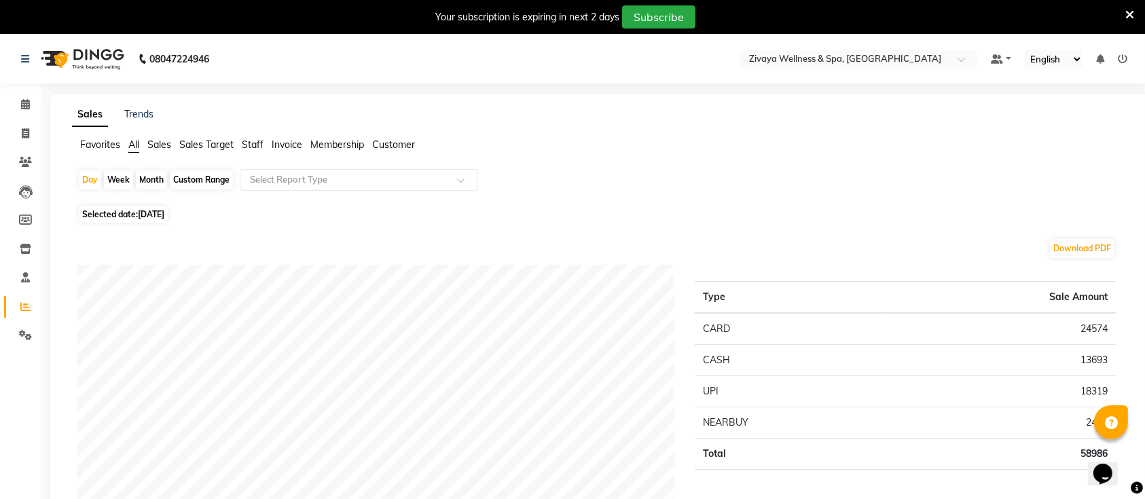
scroll to position [90, 0]
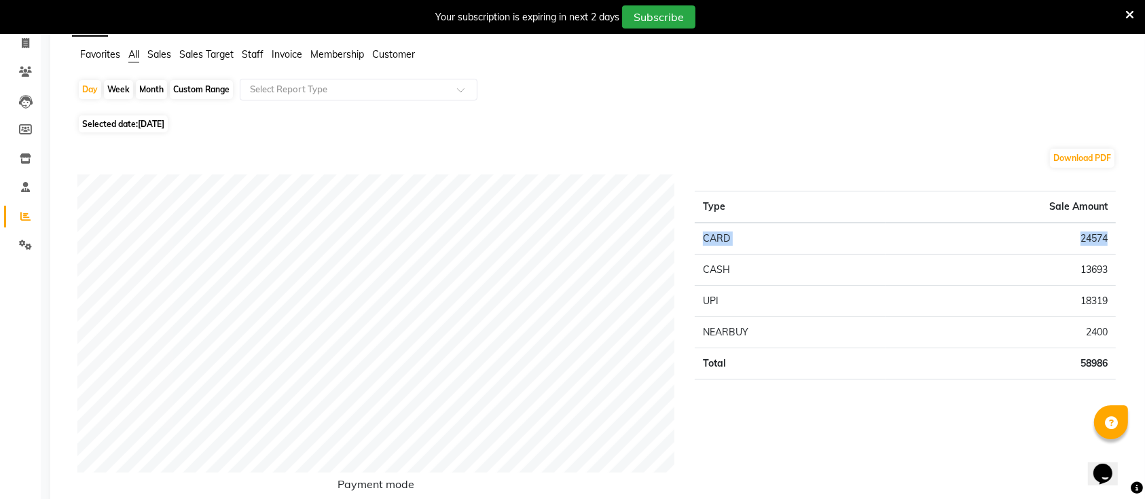
drag, startPoint x: 1111, startPoint y: 235, endPoint x: 701, endPoint y: 240, distance: 410.1
click at [701, 240] on tr "CARD 24574" at bounding box center [905, 239] width 421 height 32
click at [1066, 265] on td "13693" at bounding box center [1000, 270] width 230 height 31
drag, startPoint x: 1081, startPoint y: 271, endPoint x: 1109, endPoint y: 278, distance: 29.5
click at [1109, 278] on td "13693" at bounding box center [1000, 270] width 230 height 31
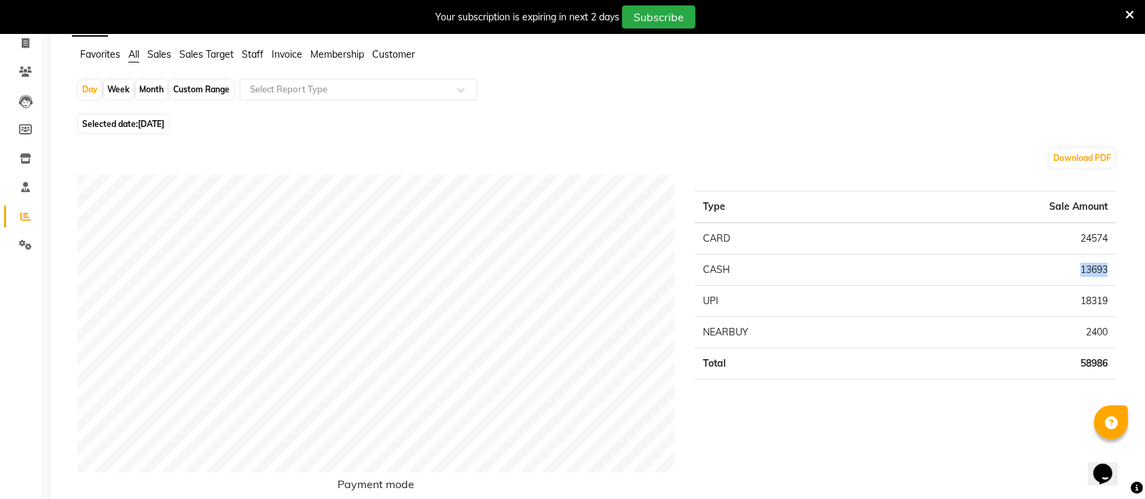
click at [1109, 278] on td "13693" at bounding box center [1000, 270] width 230 height 31
drag, startPoint x: 1074, startPoint y: 307, endPoint x: 1110, endPoint y: 307, distance: 36.0
click at [1110, 307] on td "18319" at bounding box center [1000, 301] width 230 height 31
click at [1059, 300] on td "18319" at bounding box center [1000, 301] width 230 height 31
